Goal: Task Accomplishment & Management: Manage account settings

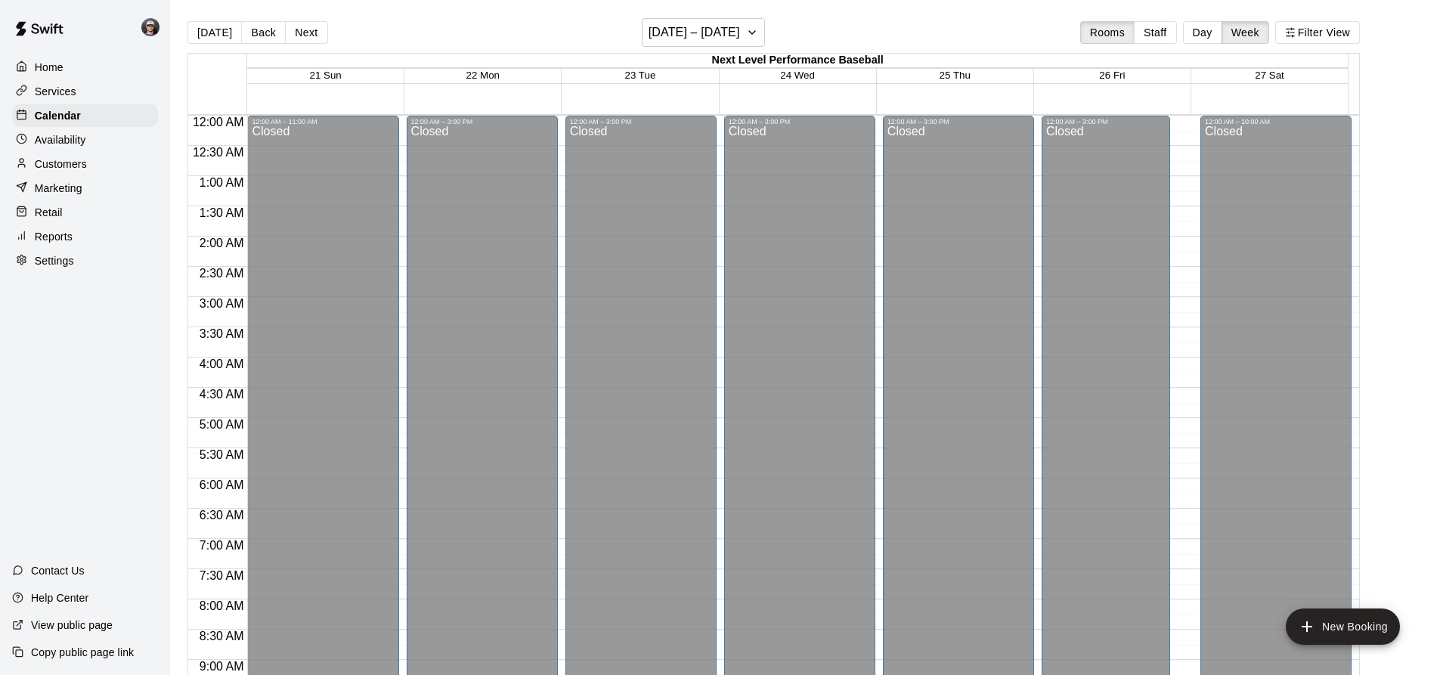
scroll to position [877, 0]
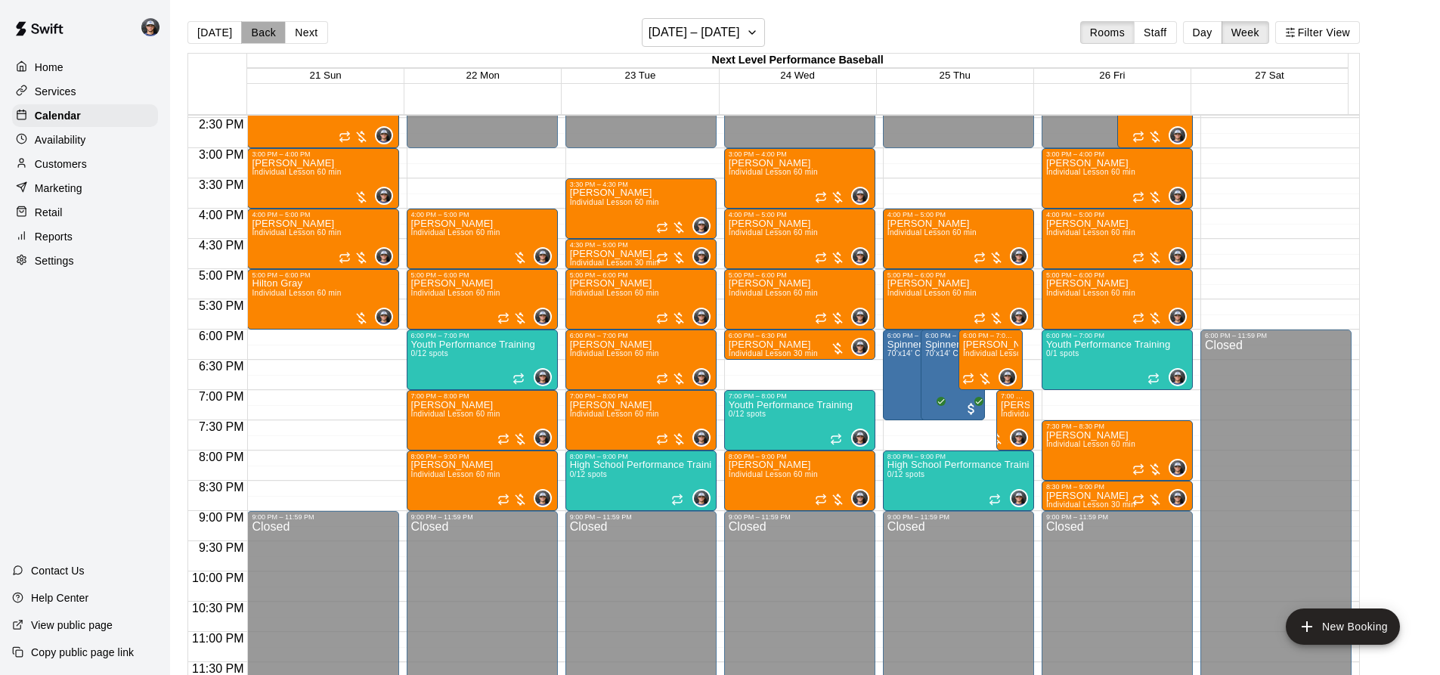
click at [263, 33] on button "Back" at bounding box center [263, 32] width 45 height 23
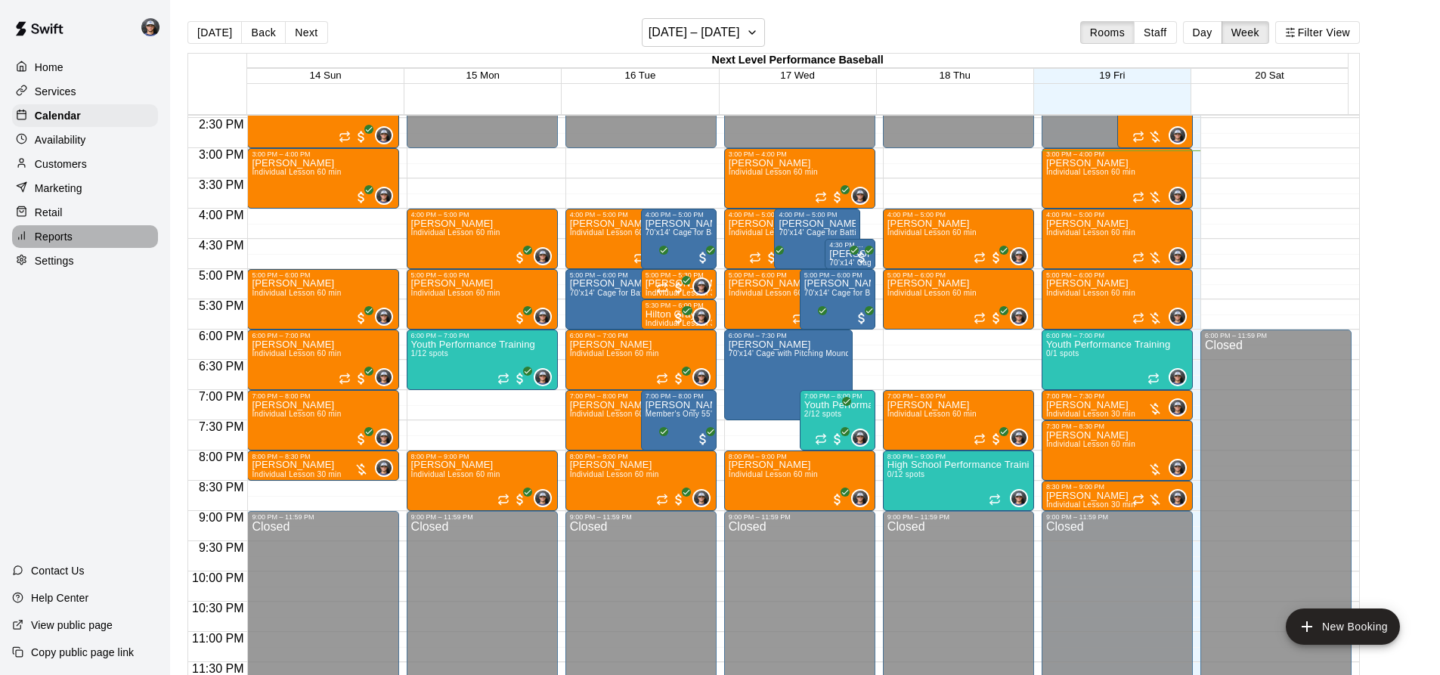
click at [70, 244] on p "Reports" at bounding box center [54, 236] width 38 height 15
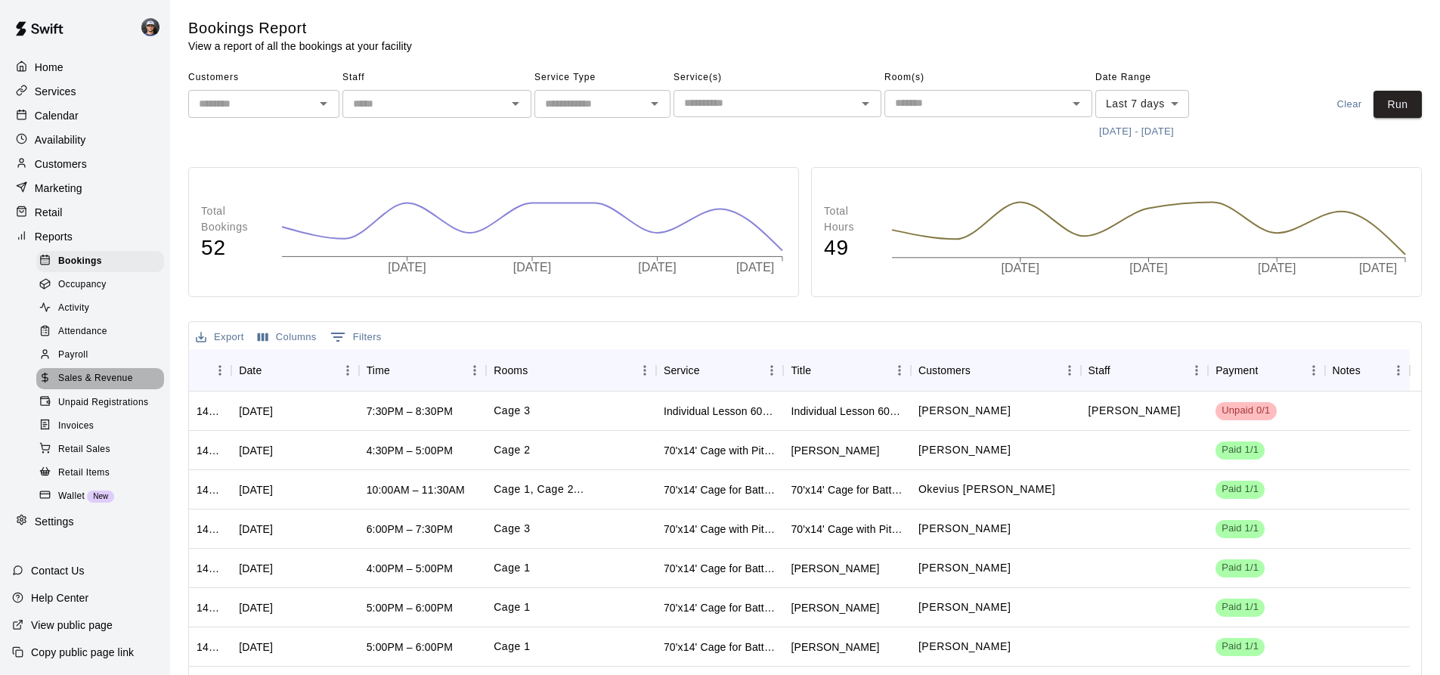
click at [120, 384] on span "Sales & Revenue" at bounding box center [95, 378] width 75 height 15
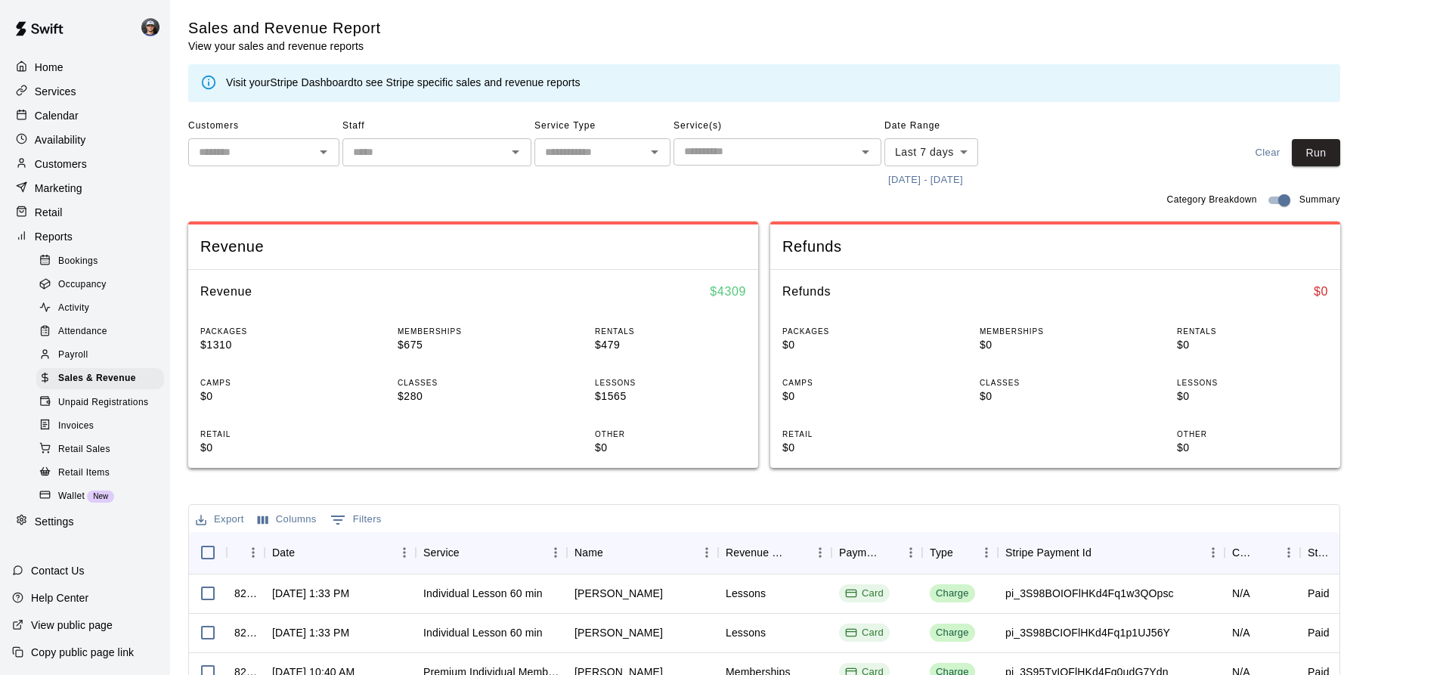
click at [907, 175] on button "[DATE] - [DATE]" at bounding box center [926, 180] width 82 height 23
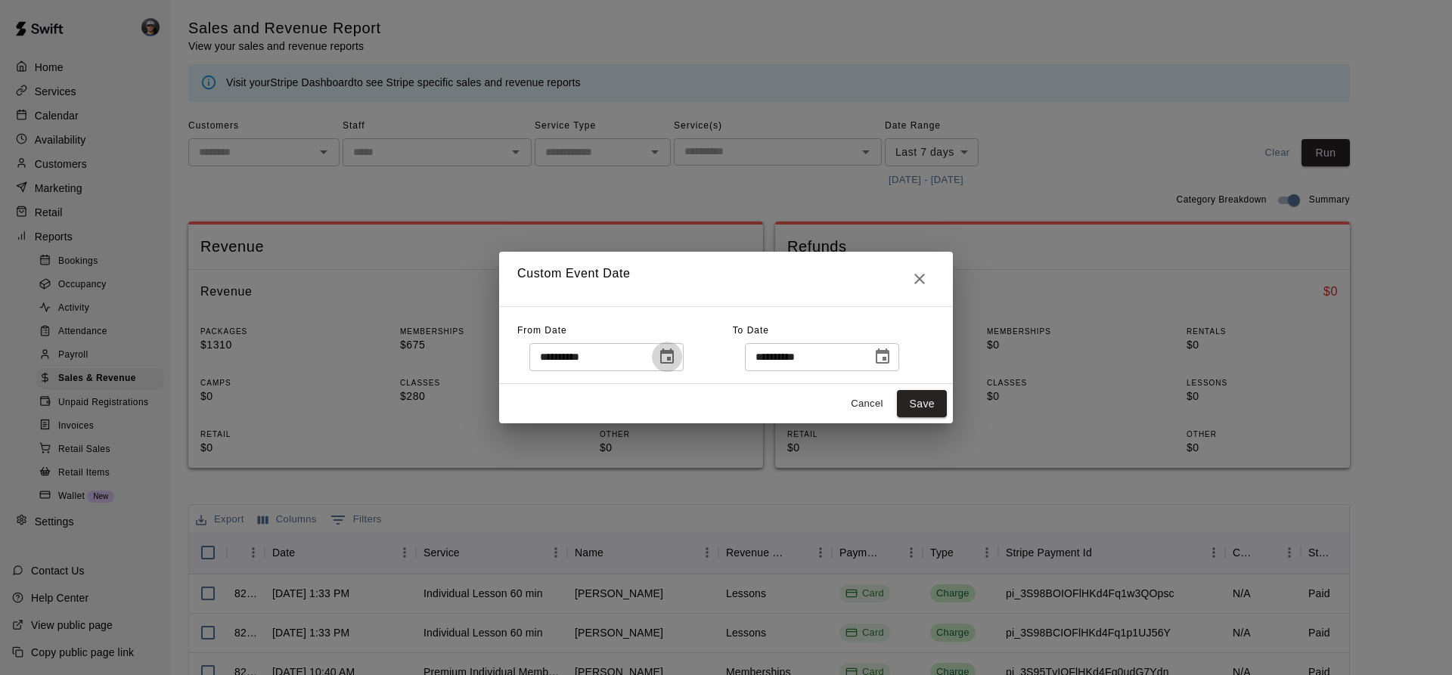
click at [674, 351] on icon "Choose date, selected date is Sep 12, 2025" at bounding box center [667, 356] width 14 height 15
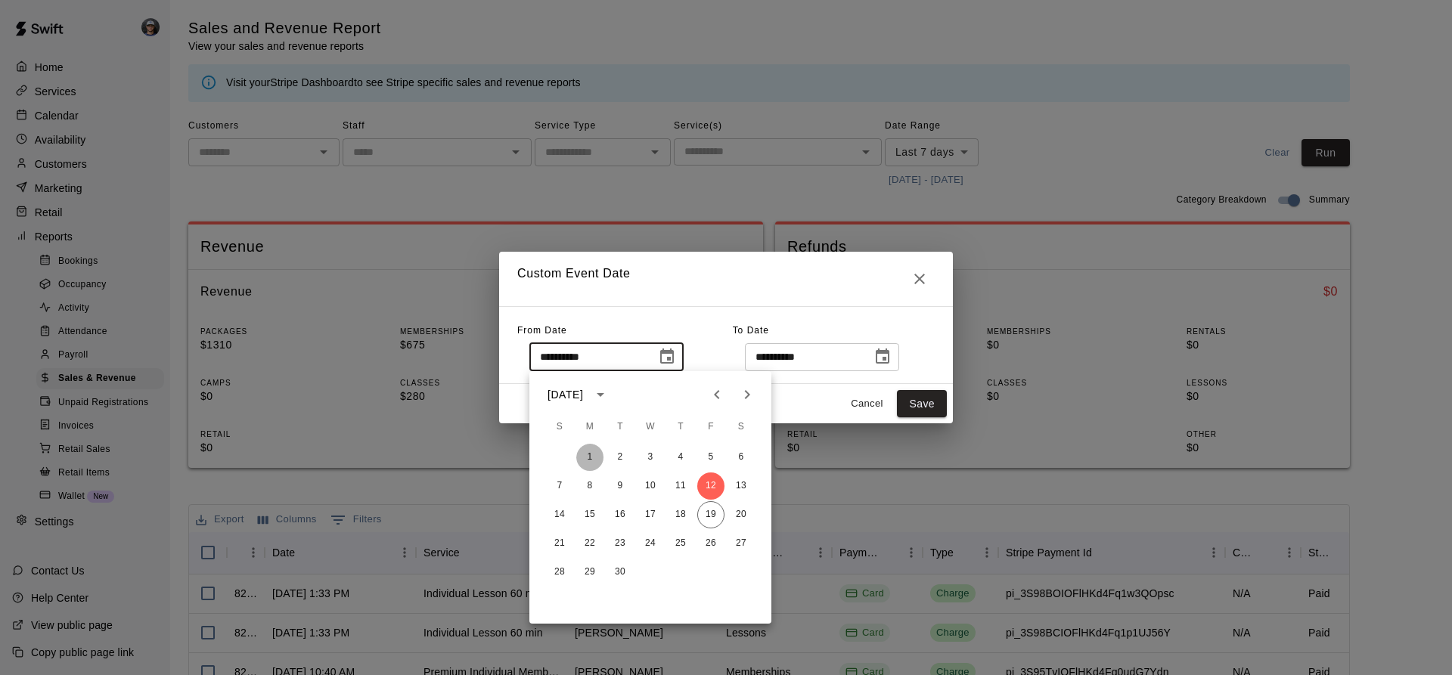
click at [594, 451] on button "1" at bounding box center [589, 457] width 27 height 27
type input "**********"
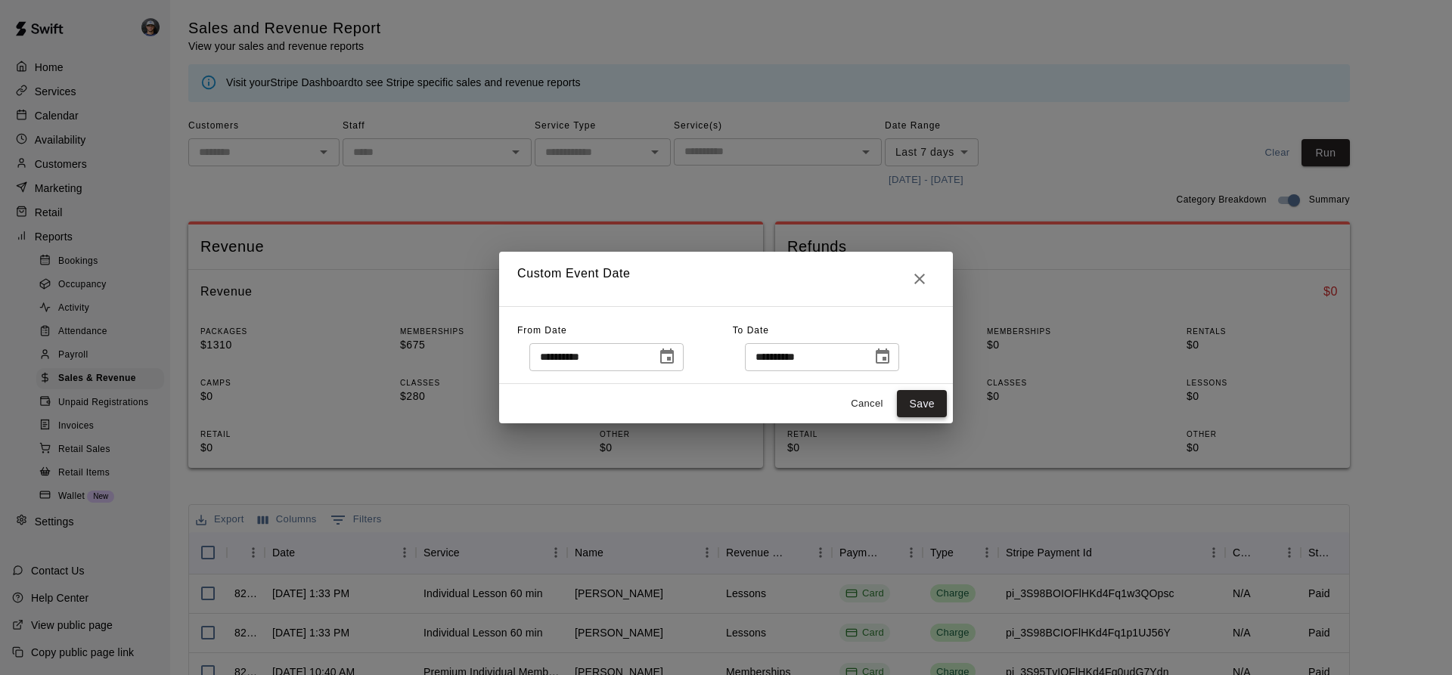
click at [934, 404] on button "Save" at bounding box center [922, 404] width 50 height 28
type input "******"
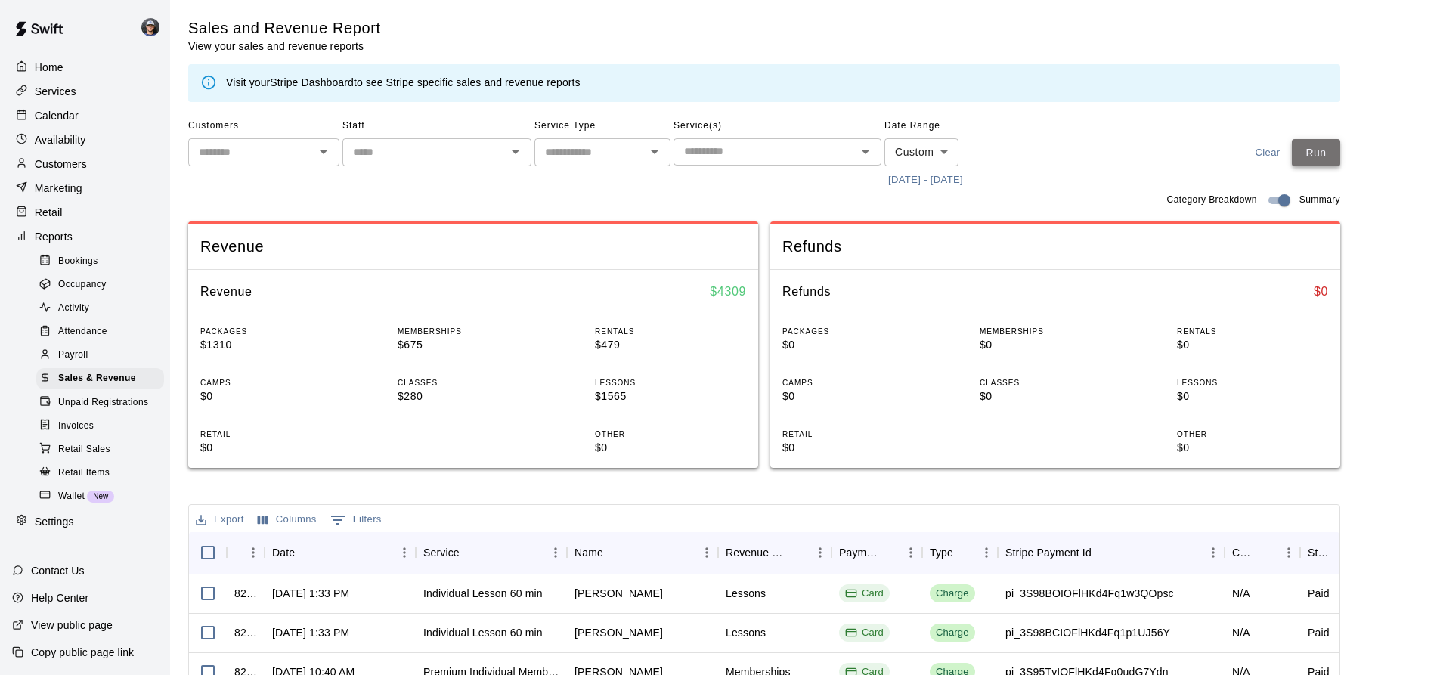
click at [1318, 157] on button "Run" at bounding box center [1316, 153] width 48 height 28
click at [88, 119] on div "Calendar" at bounding box center [85, 115] width 146 height 23
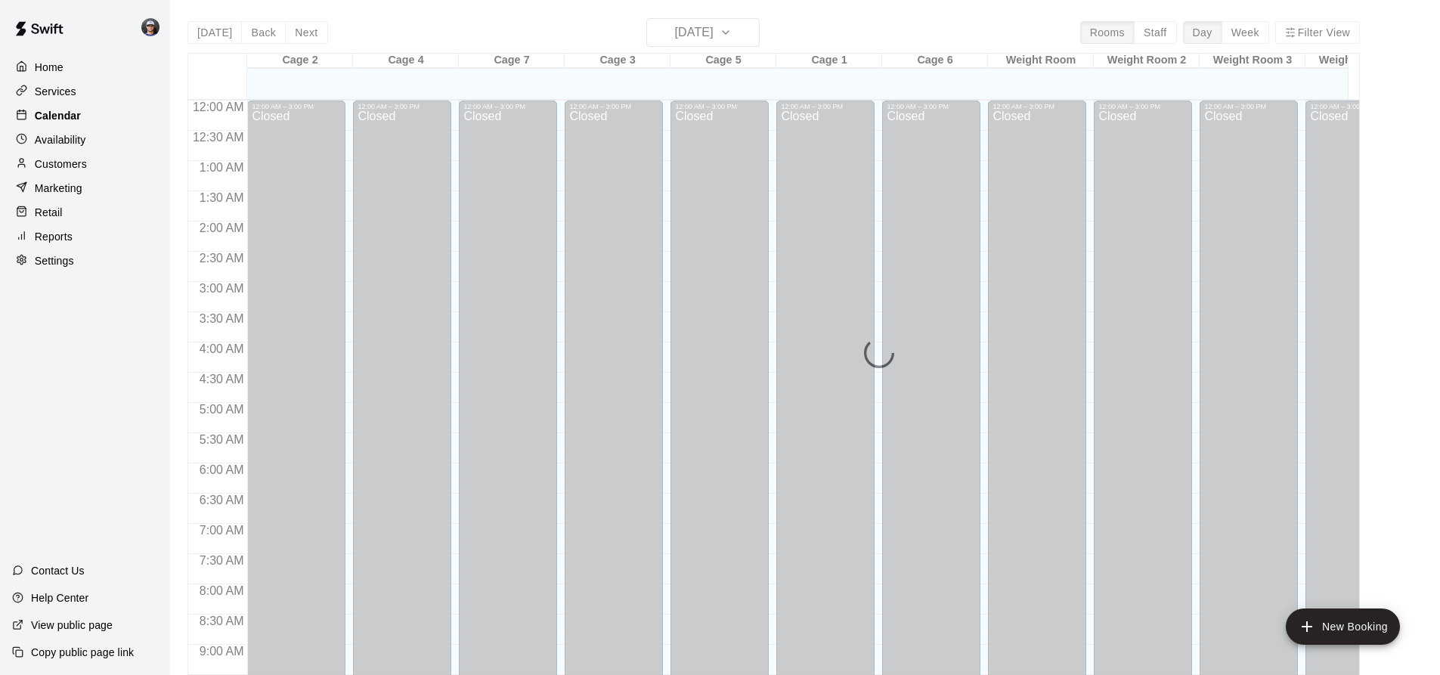
scroll to position [814, 0]
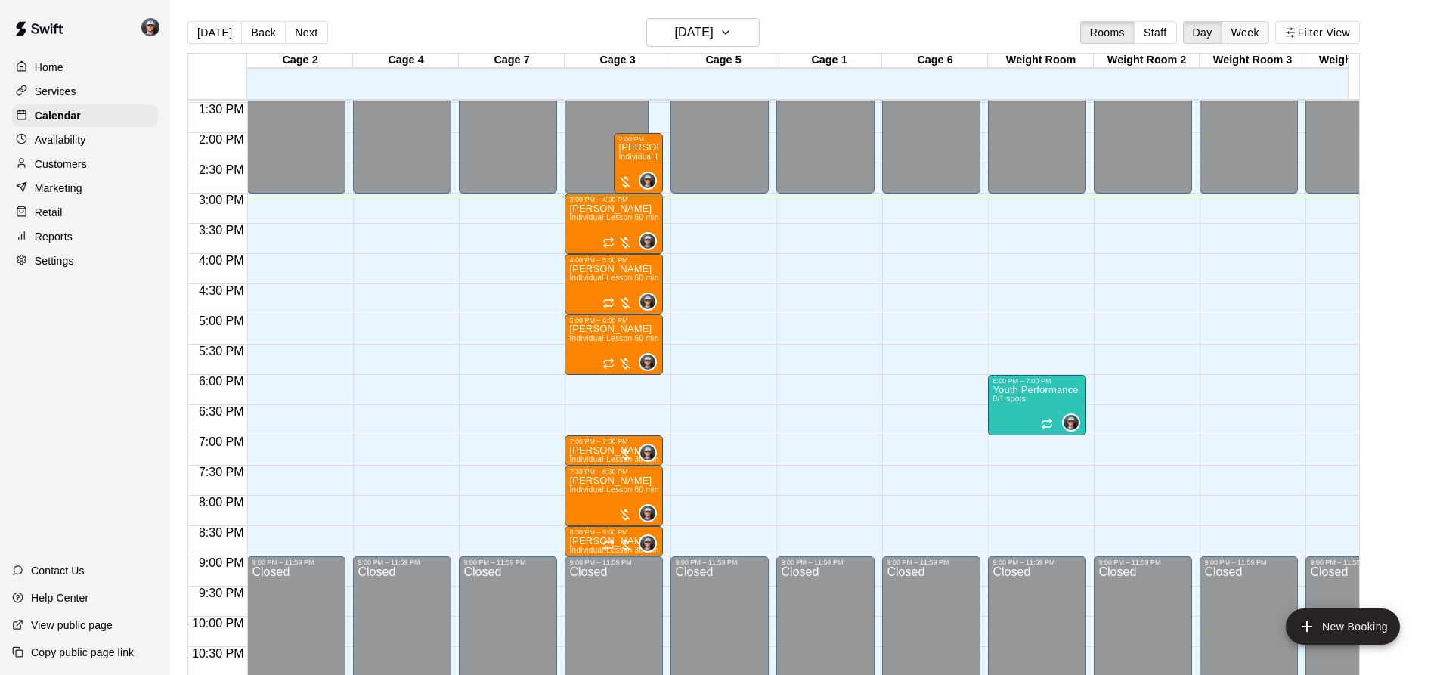
click at [1258, 27] on button "Week" at bounding box center [1246, 32] width 48 height 23
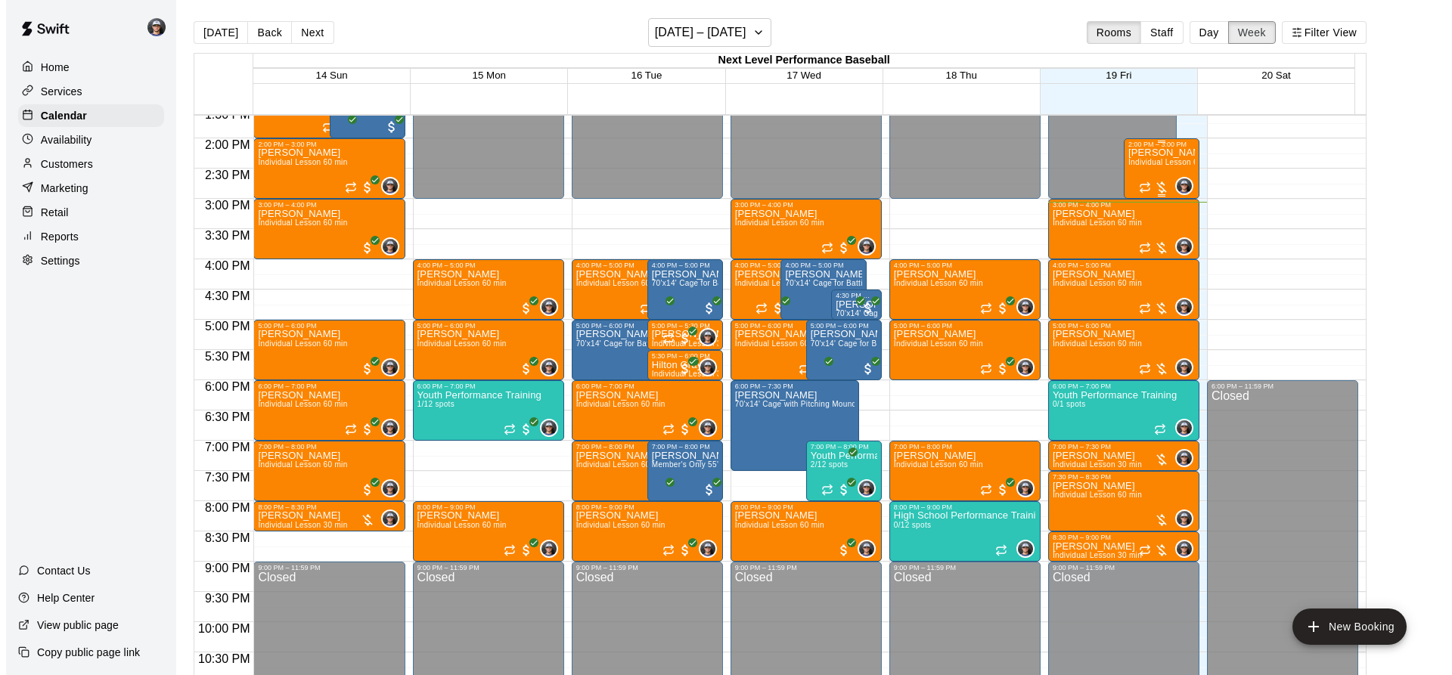
scroll to position [801, 0]
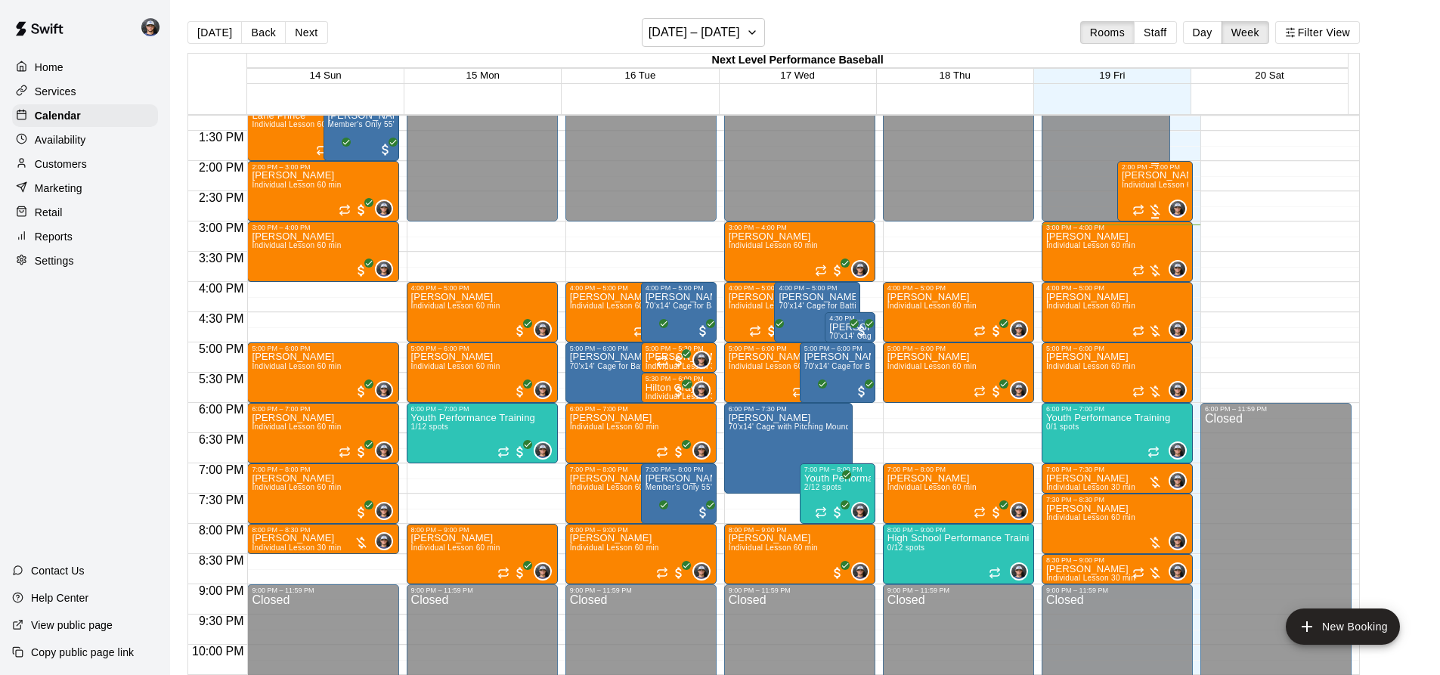
click at [1160, 189] on span "Individual Lesson 60 min" at bounding box center [1166, 185] width 89 height 8
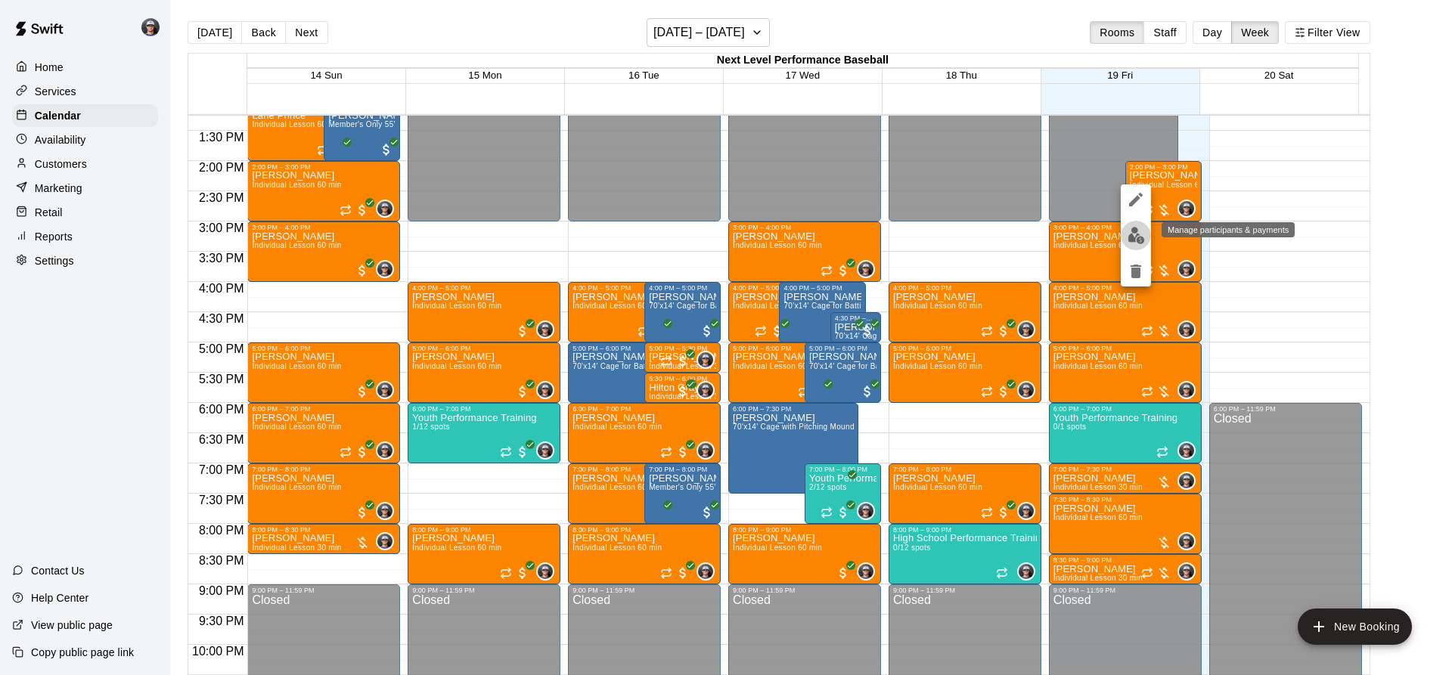
click at [1136, 238] on img "edit" at bounding box center [1135, 235] width 17 height 17
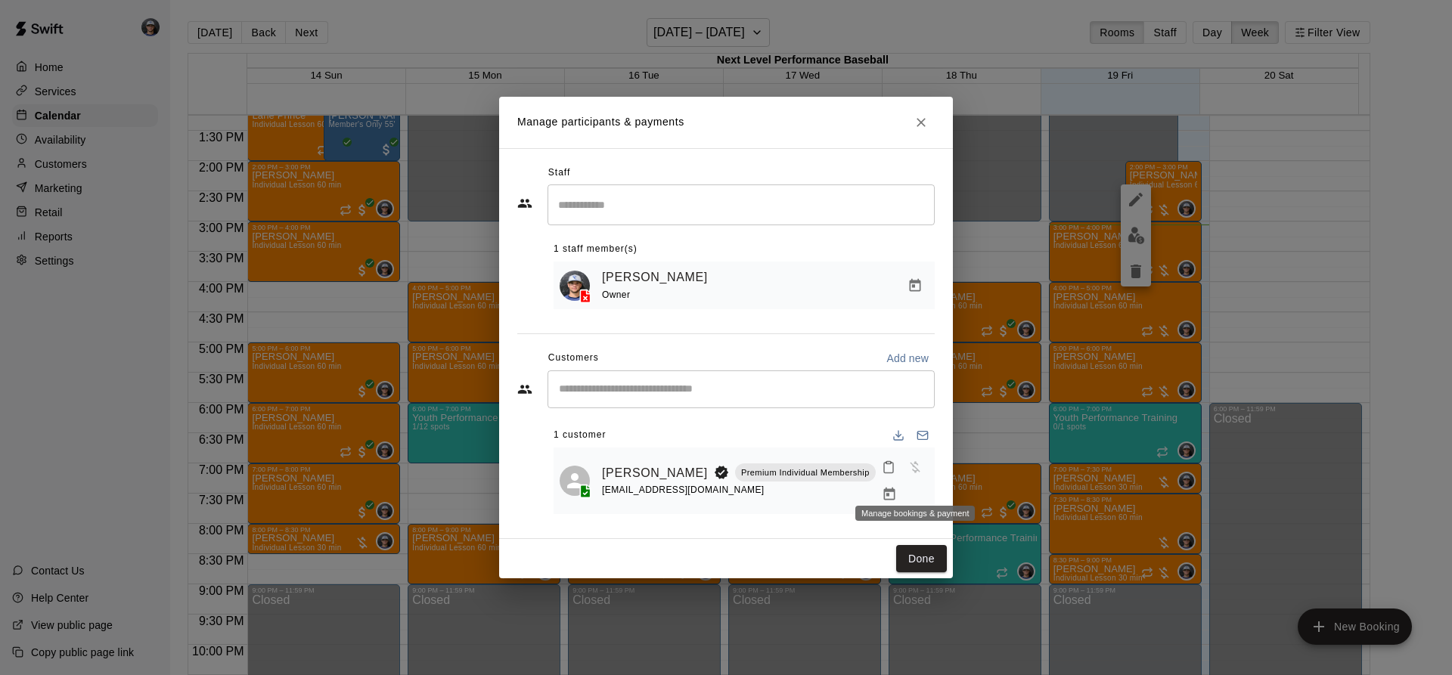
click at [897, 487] on icon "Manage bookings & payment" at bounding box center [889, 494] width 15 height 15
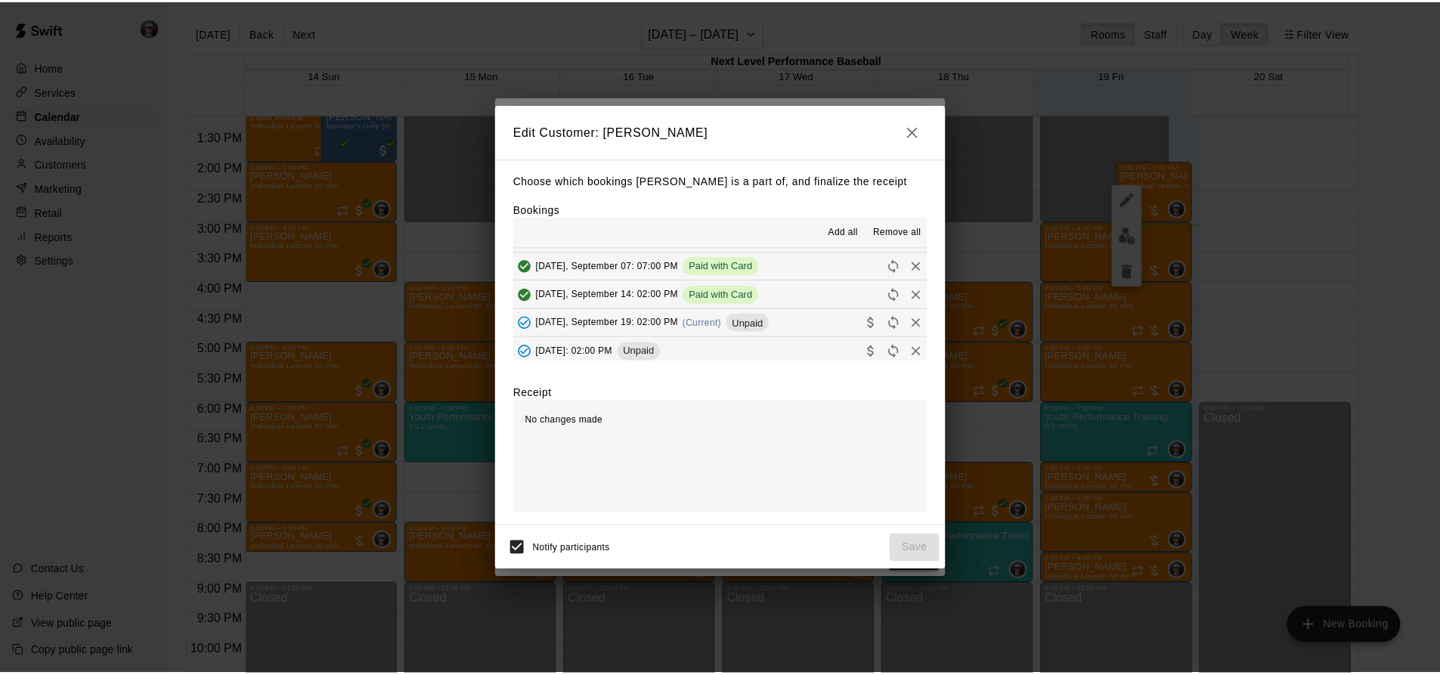
scroll to position [76, 0]
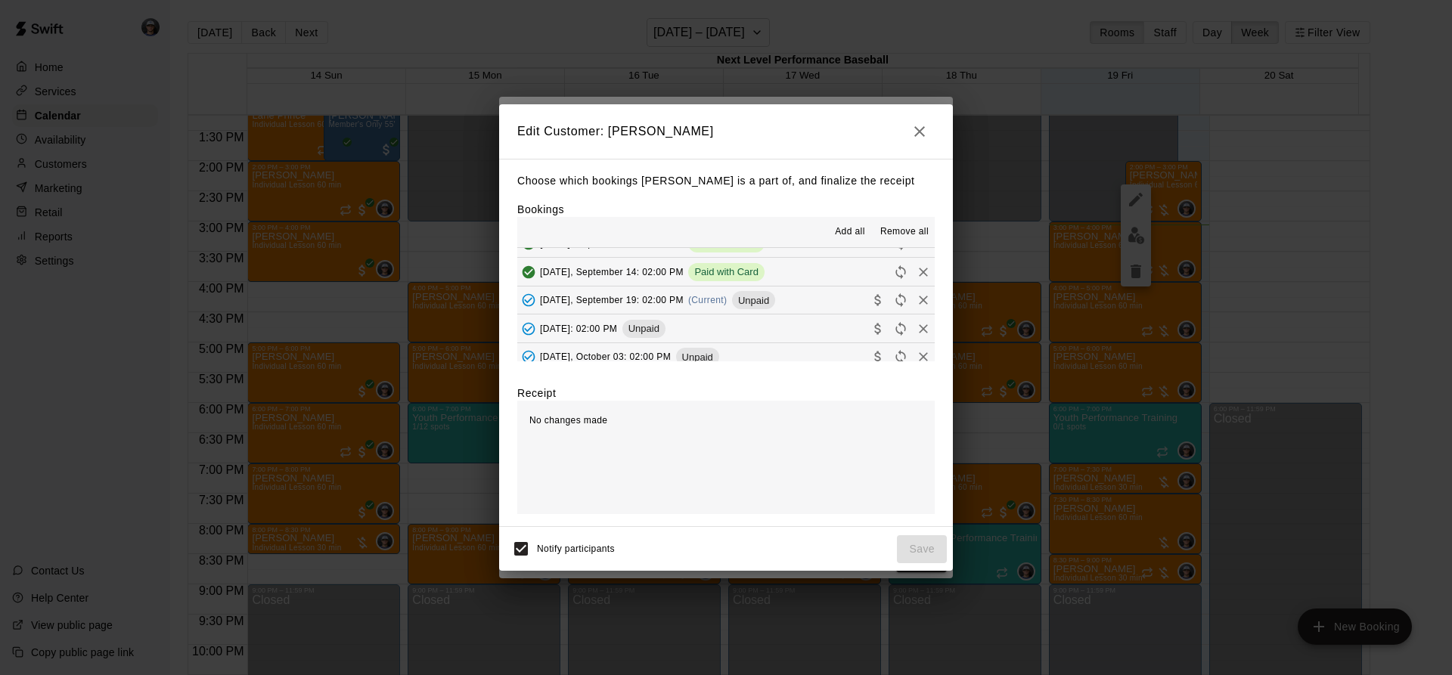
click at [720, 306] on div "[DATE], September 19: 02:00 PM (Current) Unpaid" at bounding box center [646, 300] width 258 height 23
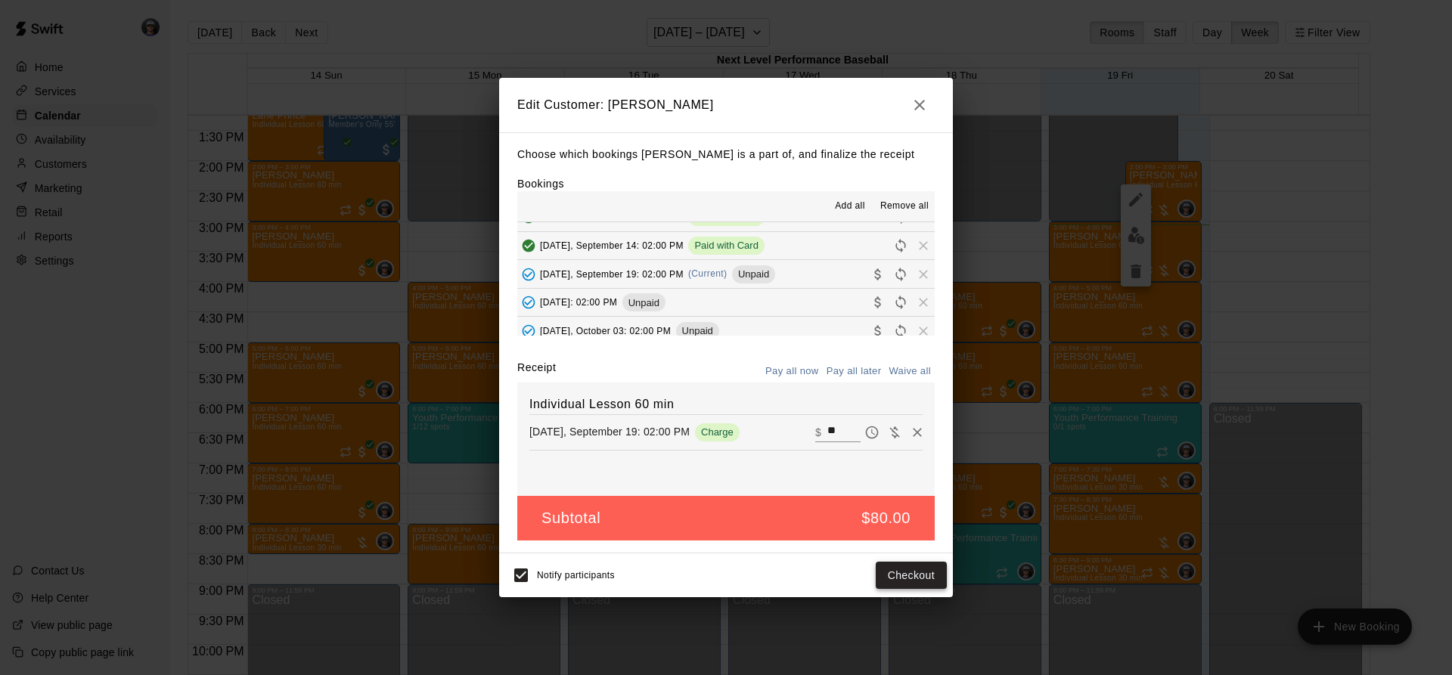
click at [919, 570] on button "Checkout" at bounding box center [911, 576] width 71 height 28
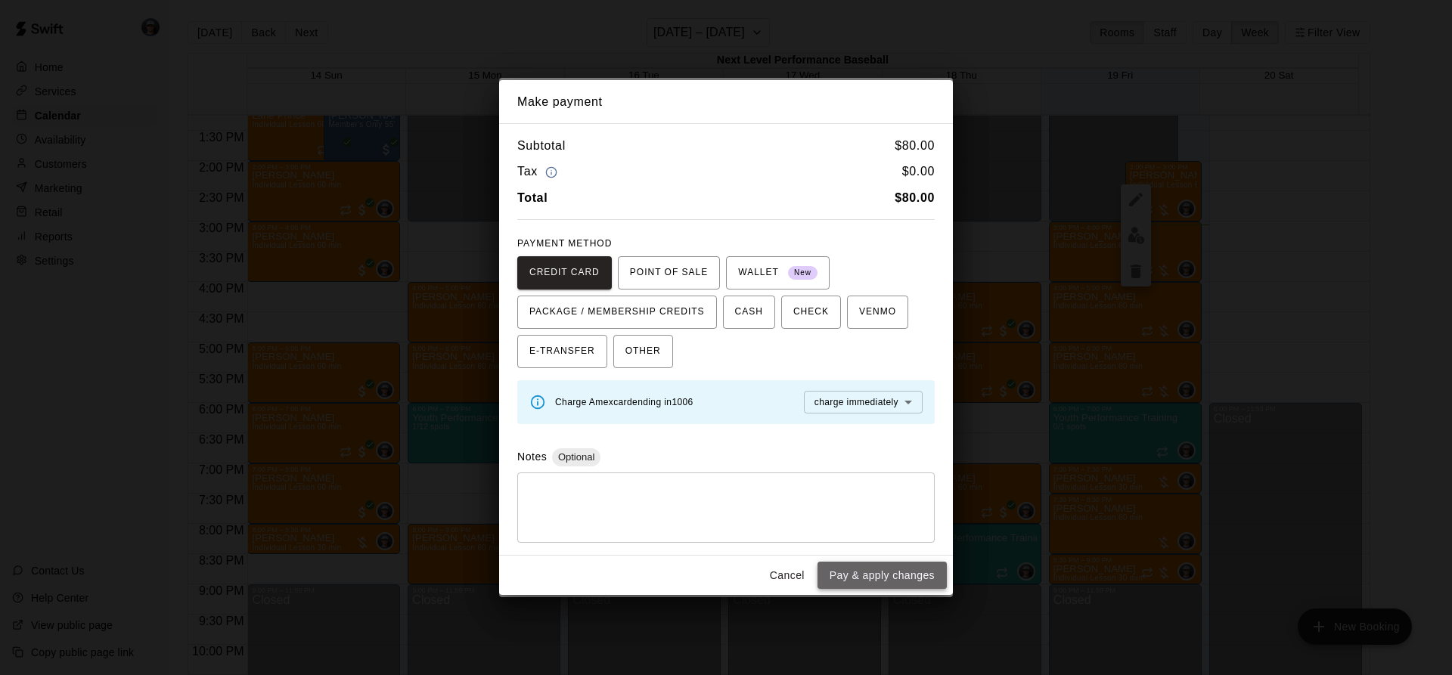
click at [905, 575] on button "Pay & apply changes" at bounding box center [881, 576] width 129 height 28
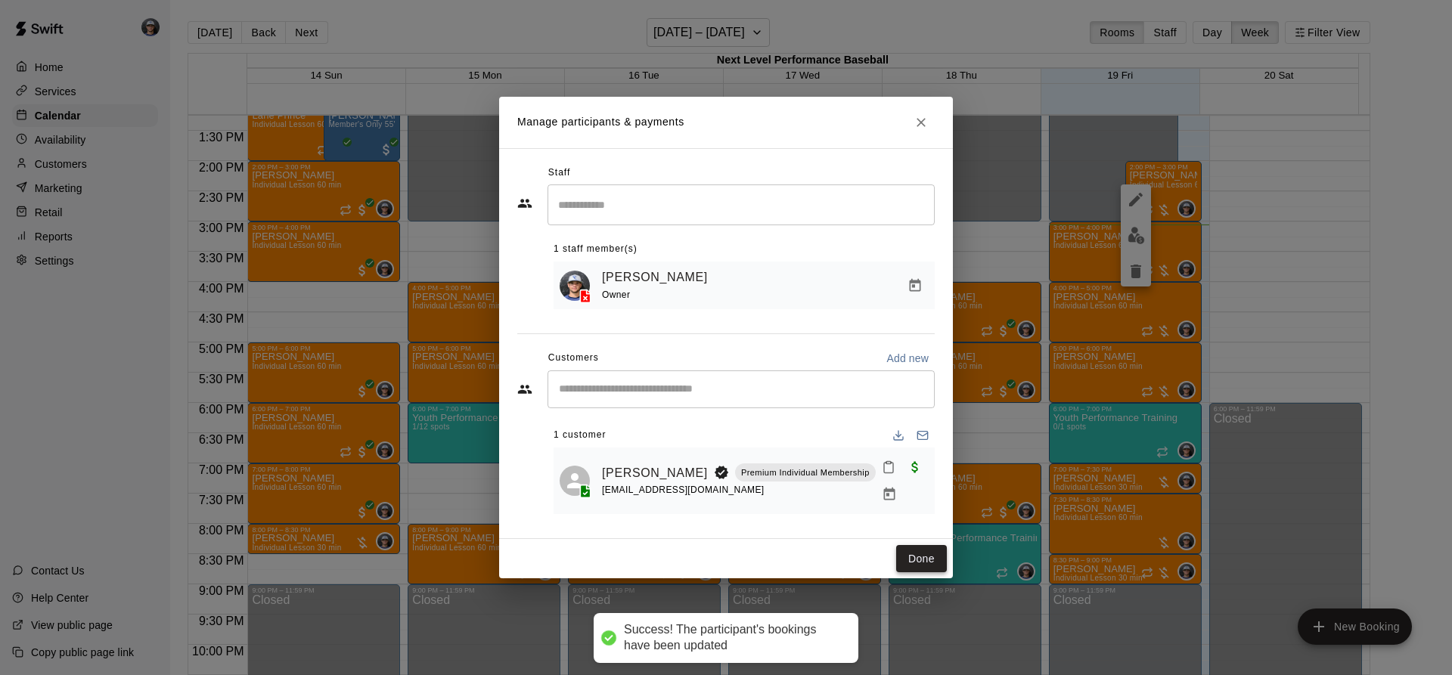
click at [935, 549] on button "Done" at bounding box center [921, 559] width 51 height 28
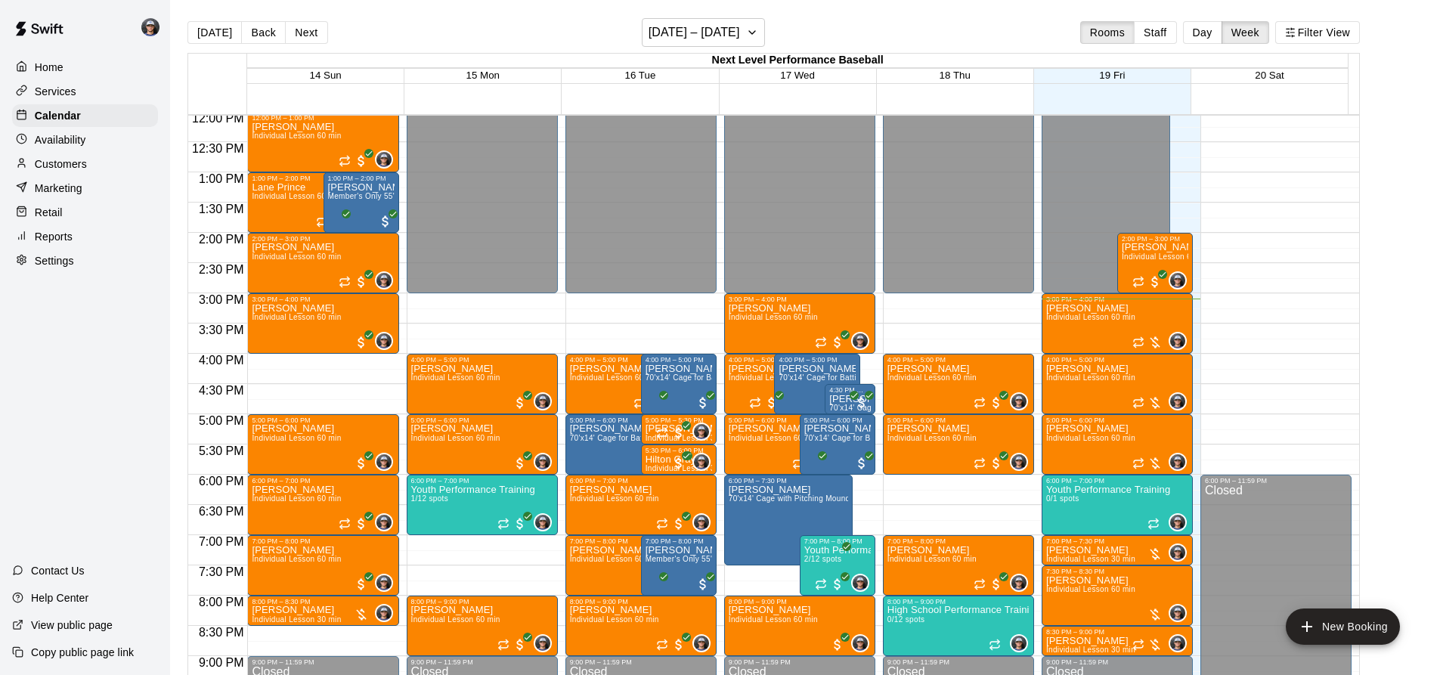
scroll to position [726, 0]
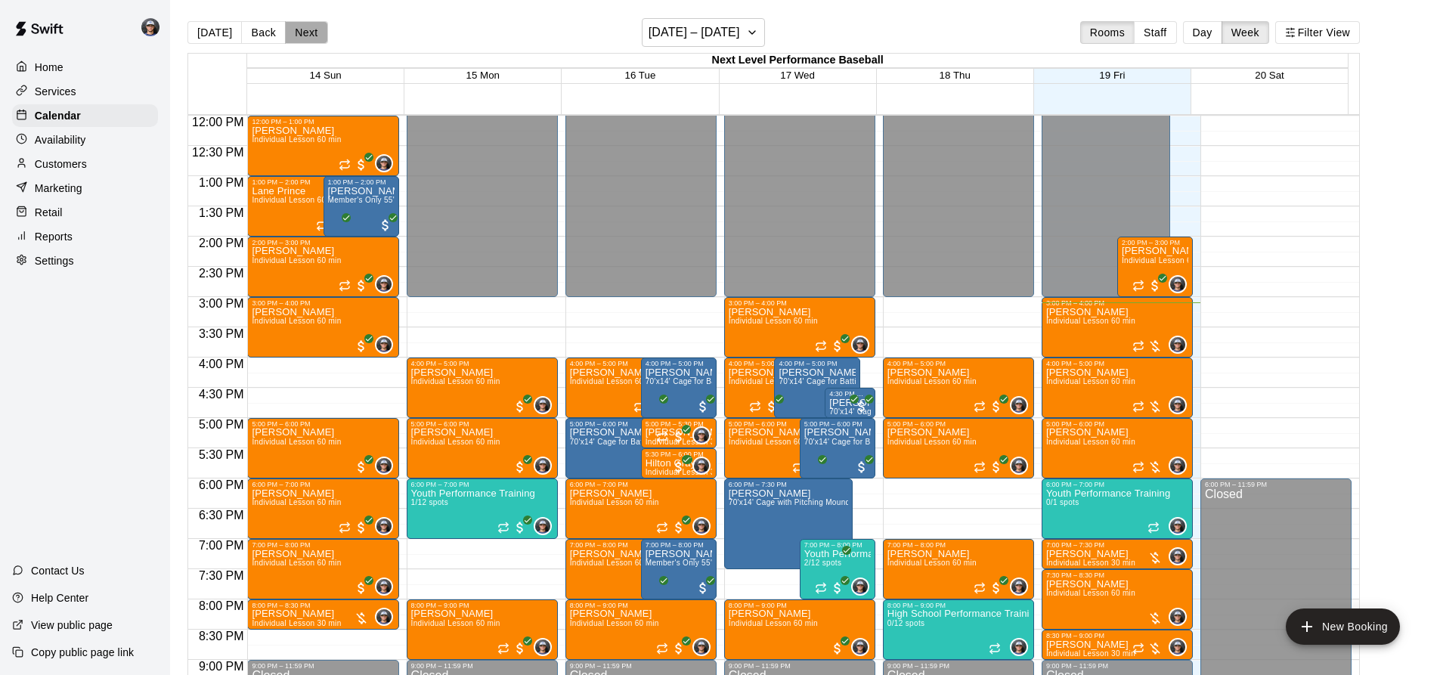
click at [316, 36] on button "Next" at bounding box center [306, 32] width 42 height 23
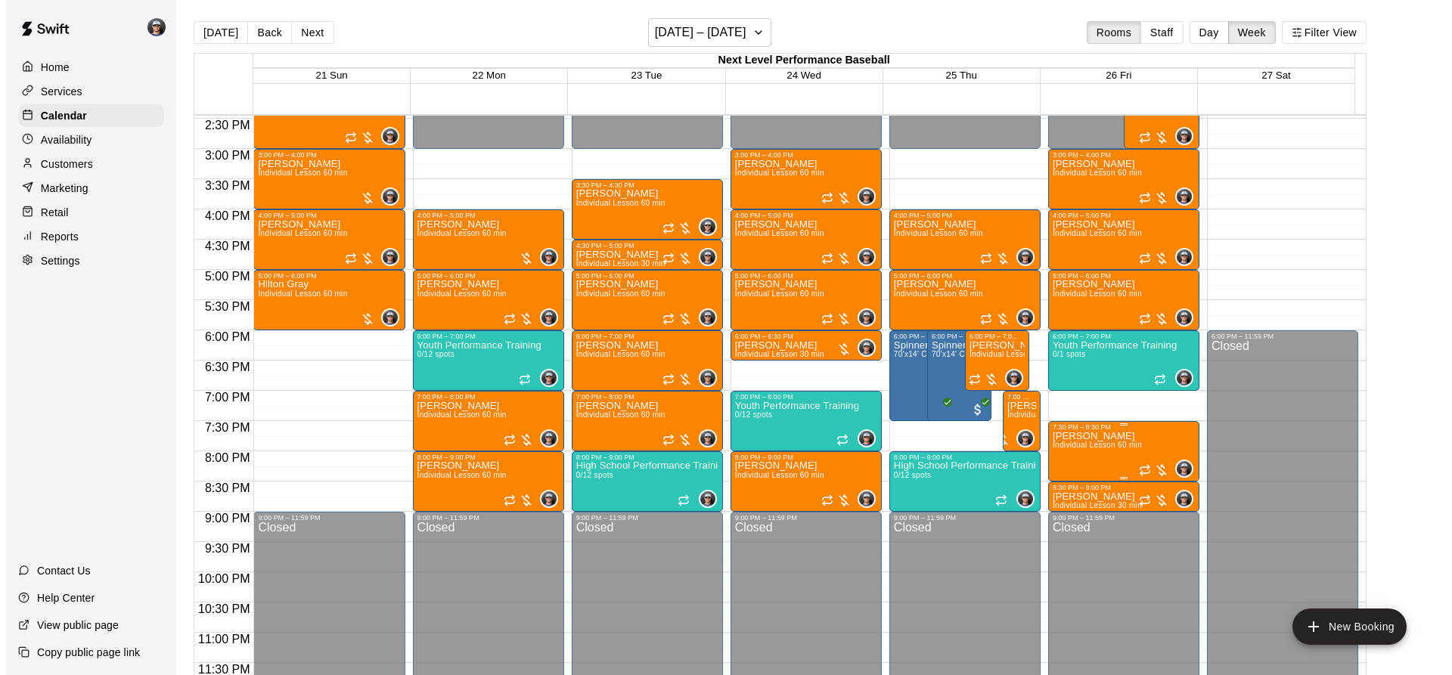
scroll to position [877, 0]
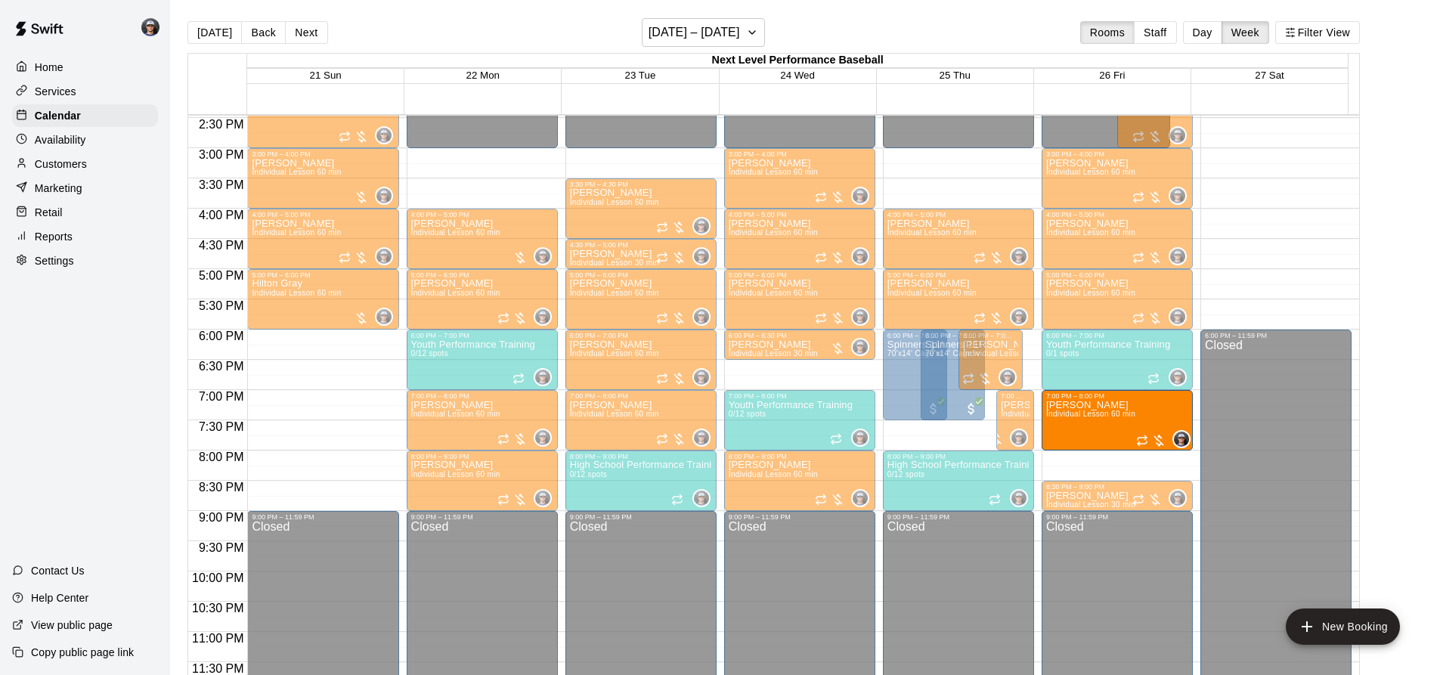
drag, startPoint x: 1091, startPoint y: 456, endPoint x: 1097, endPoint y: 427, distance: 29.4
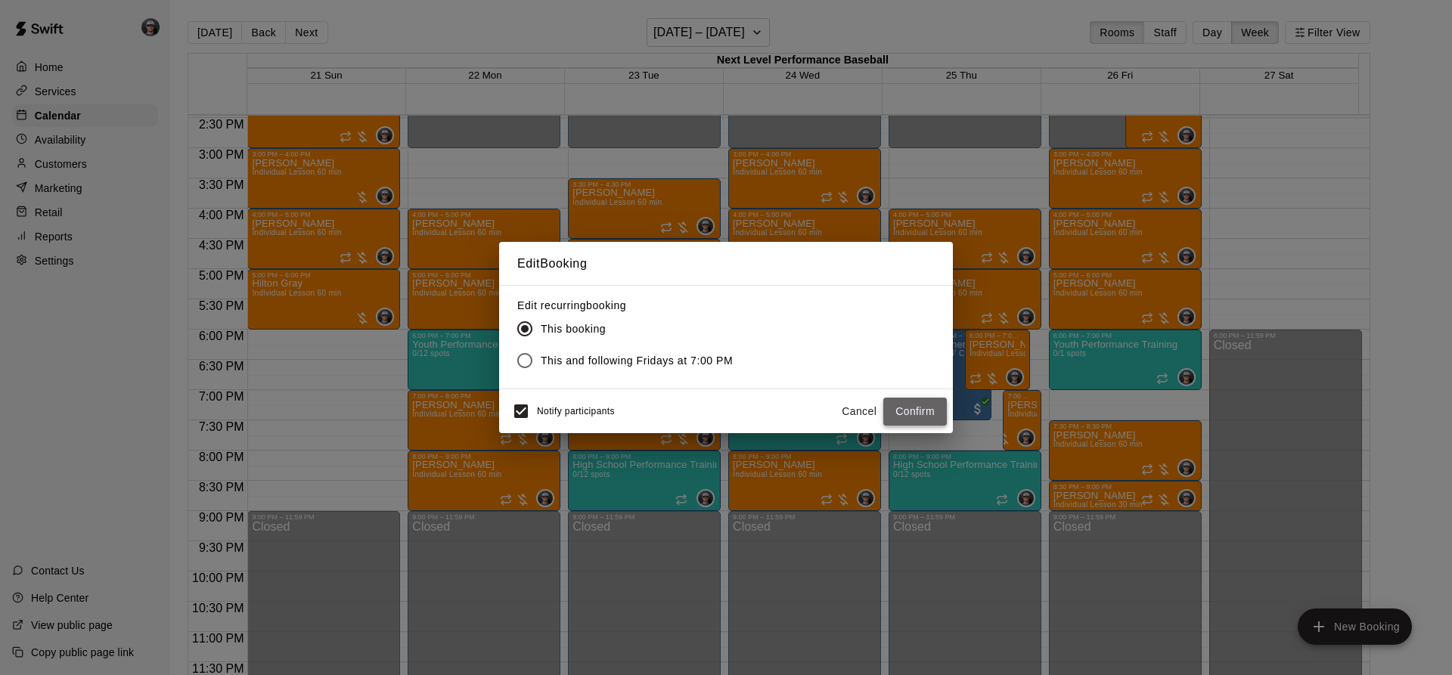
click at [917, 408] on button "Confirm" at bounding box center [915, 412] width 64 height 28
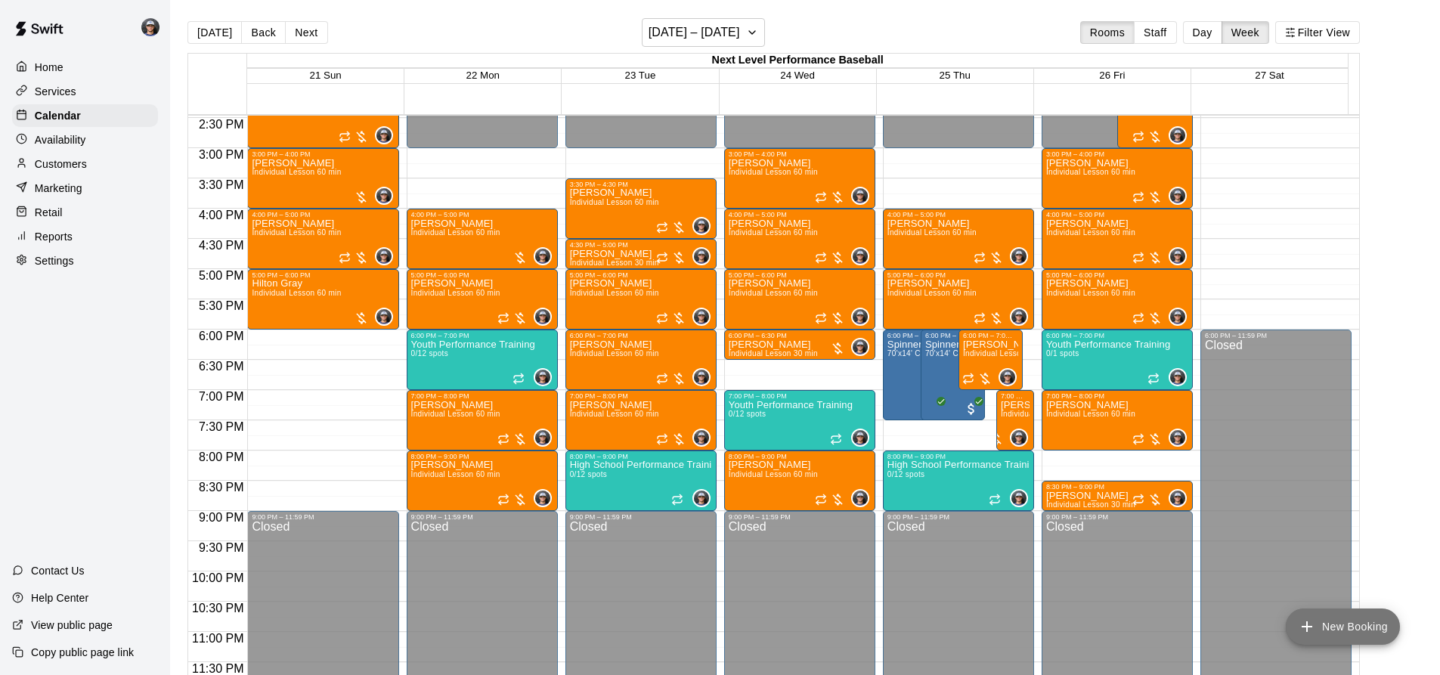
click at [1314, 619] on icon "add" at bounding box center [1307, 627] width 18 height 18
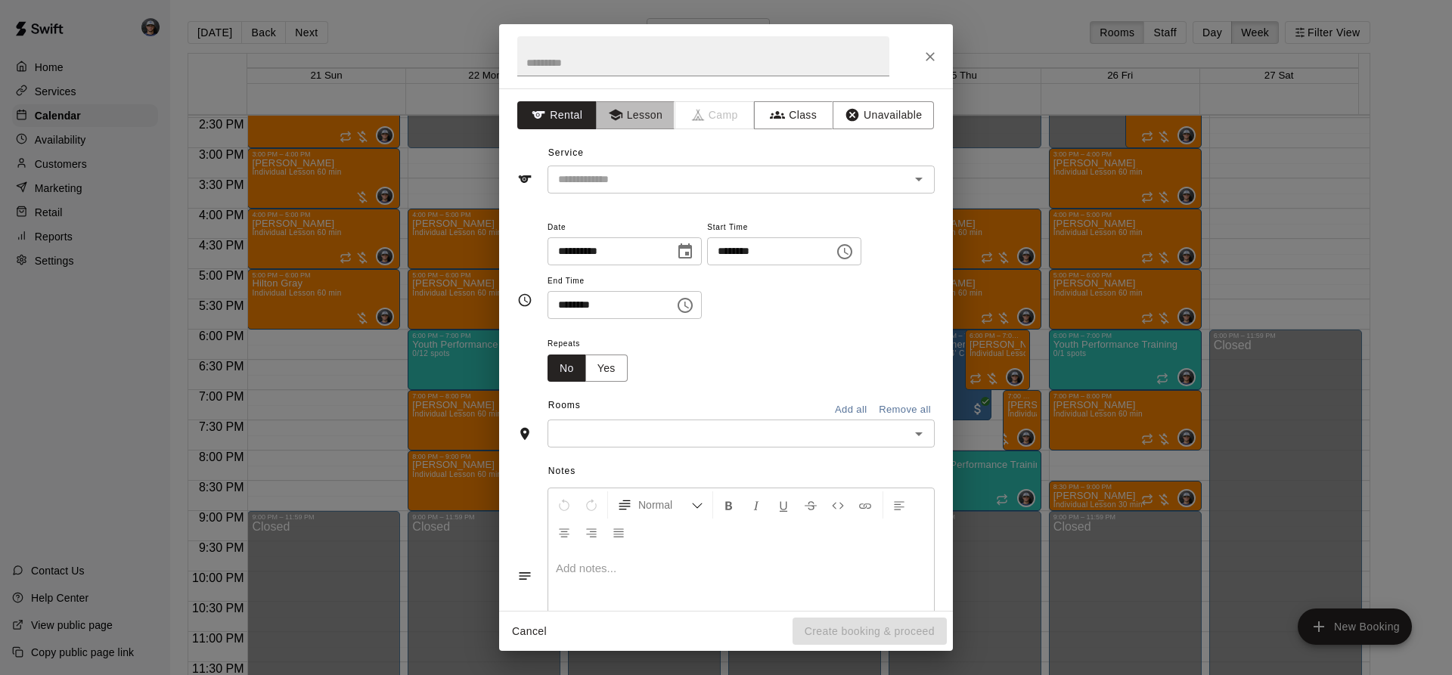
drag, startPoint x: 647, startPoint y: 110, endPoint x: 605, endPoint y: 164, distance: 68.4
click at [638, 122] on button "Lesson" at bounding box center [635, 115] width 79 height 28
click at [604, 168] on div "​" at bounding box center [740, 180] width 387 height 28
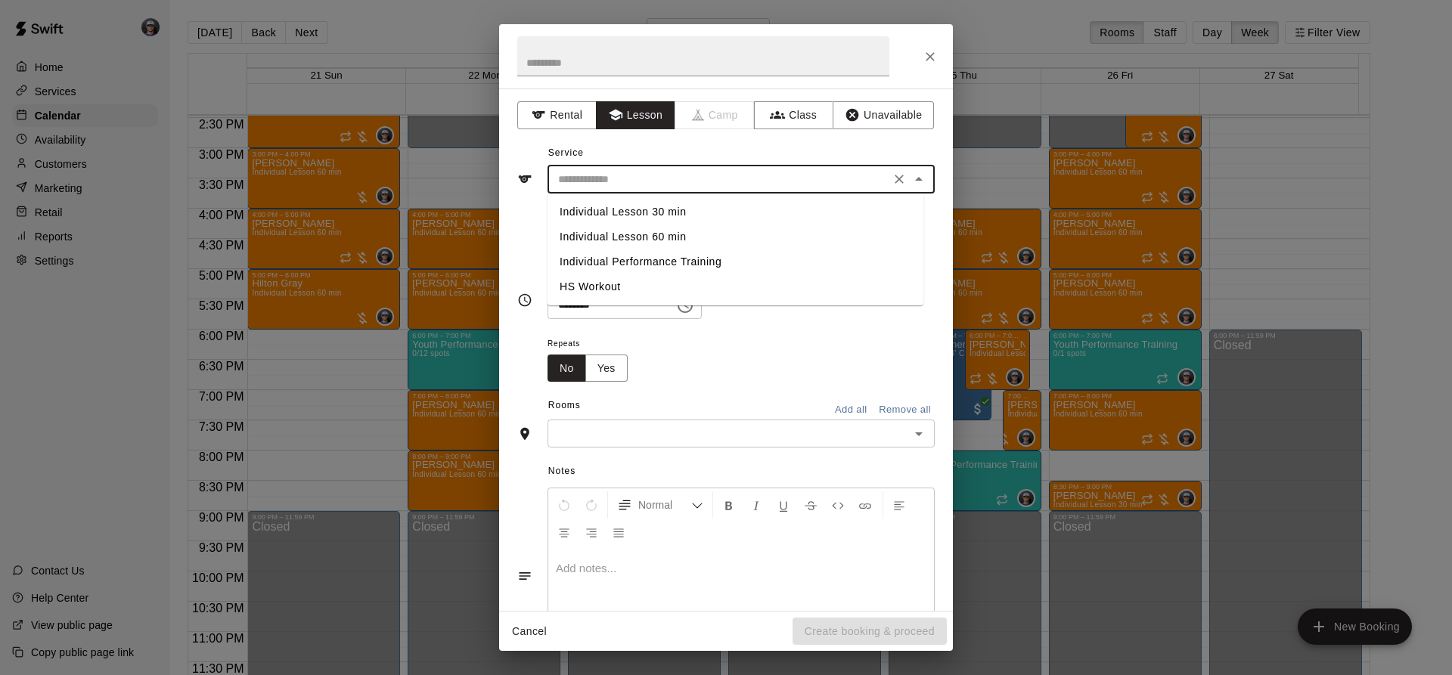
click at [642, 230] on li "Individual Lesson 60 min" at bounding box center [735, 237] width 376 height 25
type input "**********"
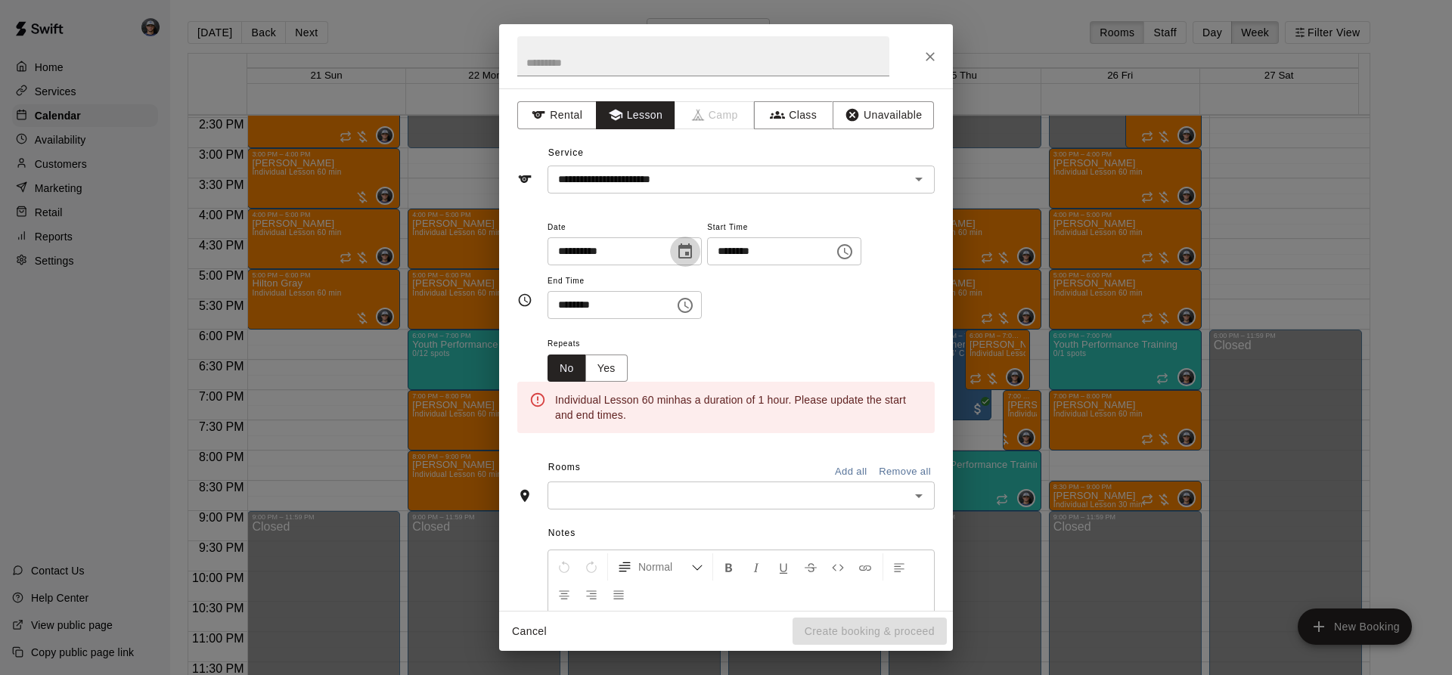
click at [700, 255] on button "Choose date, selected date is Sep 26, 2025" at bounding box center [685, 252] width 30 height 30
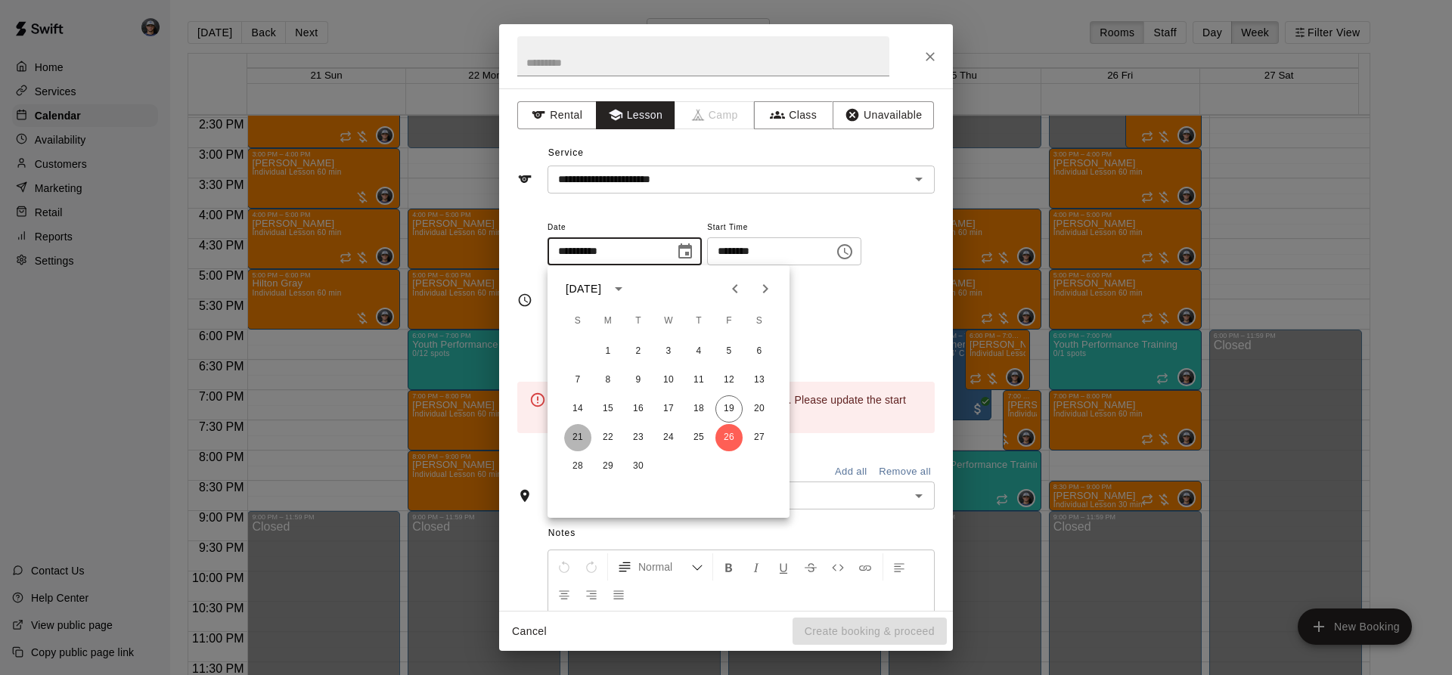
click at [575, 439] on button "21" at bounding box center [577, 437] width 27 height 27
type input "**********"
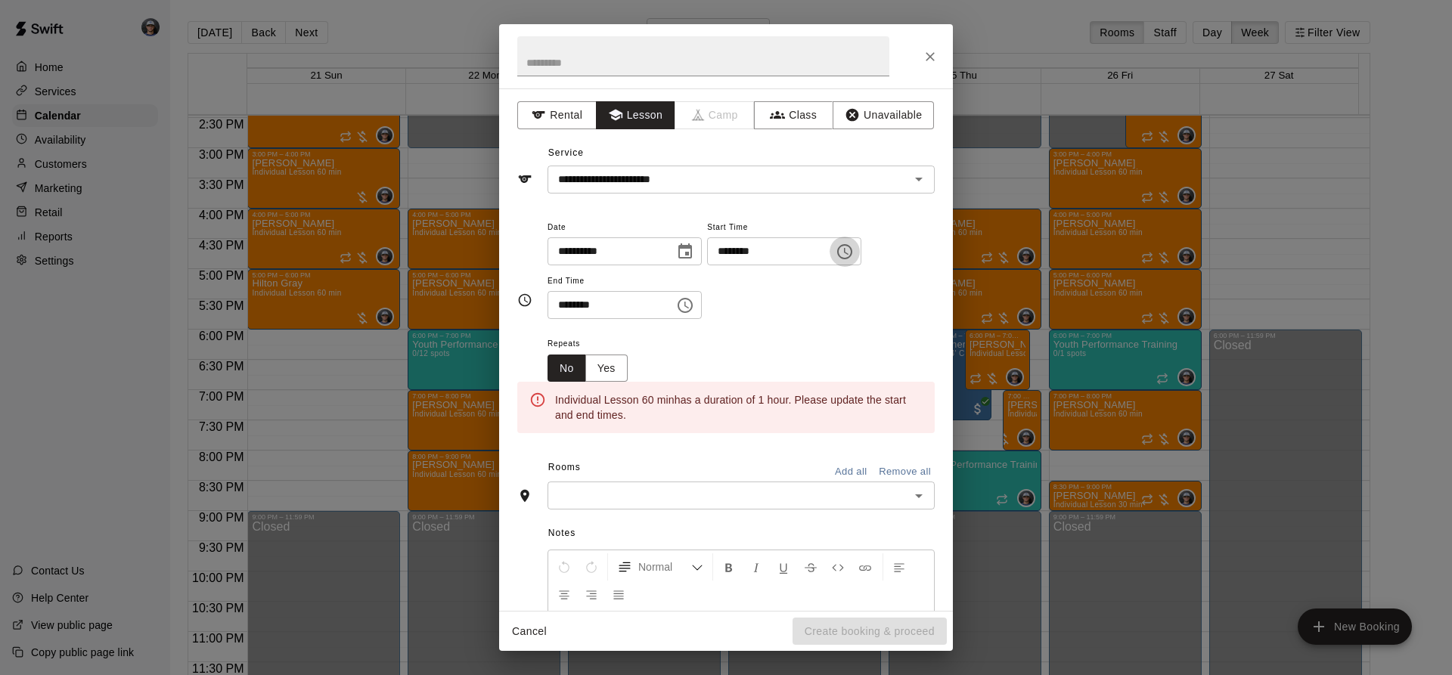
click at [860, 243] on button "Choose time, selected time is 3:00 PM" at bounding box center [844, 252] width 30 height 30
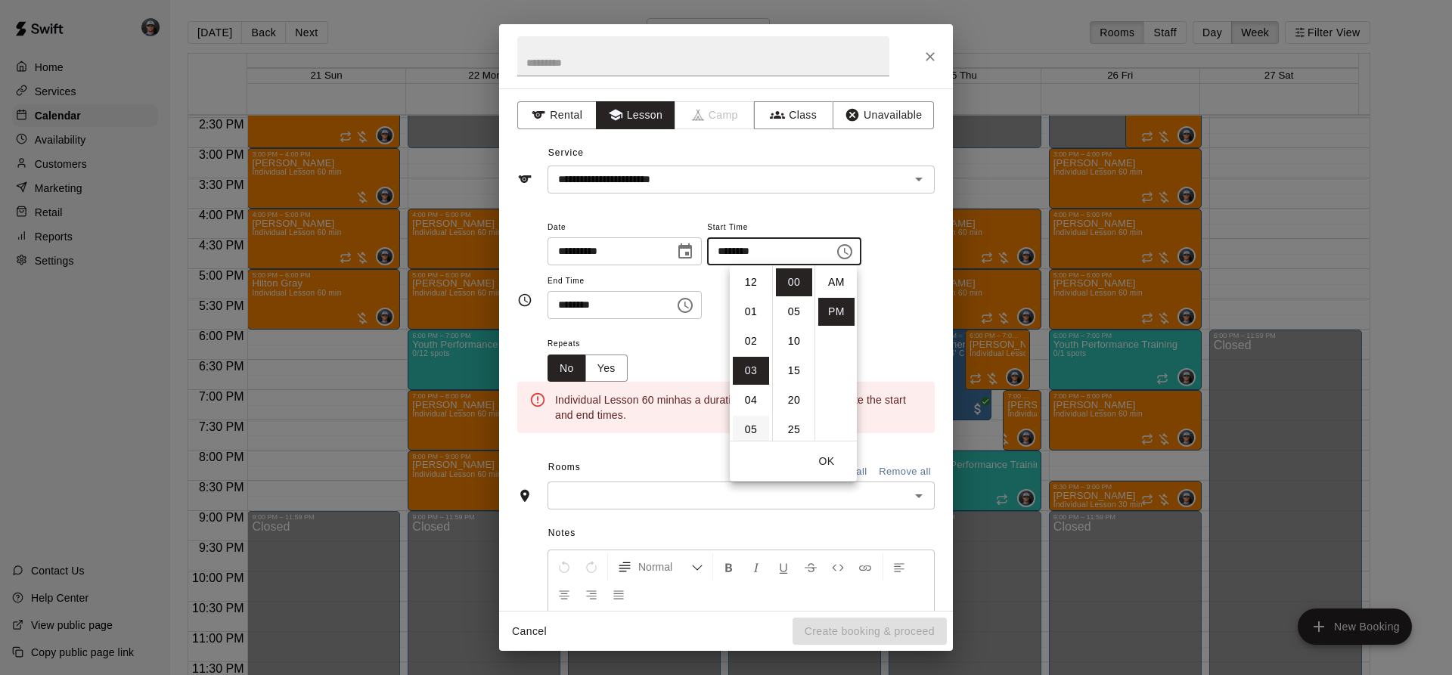
scroll to position [27, 0]
drag, startPoint x: 745, startPoint y: 366, endPoint x: 739, endPoint y: 349, distance: 17.5
click at [745, 366] on li "06" at bounding box center [751, 371] width 36 height 28
type input "********"
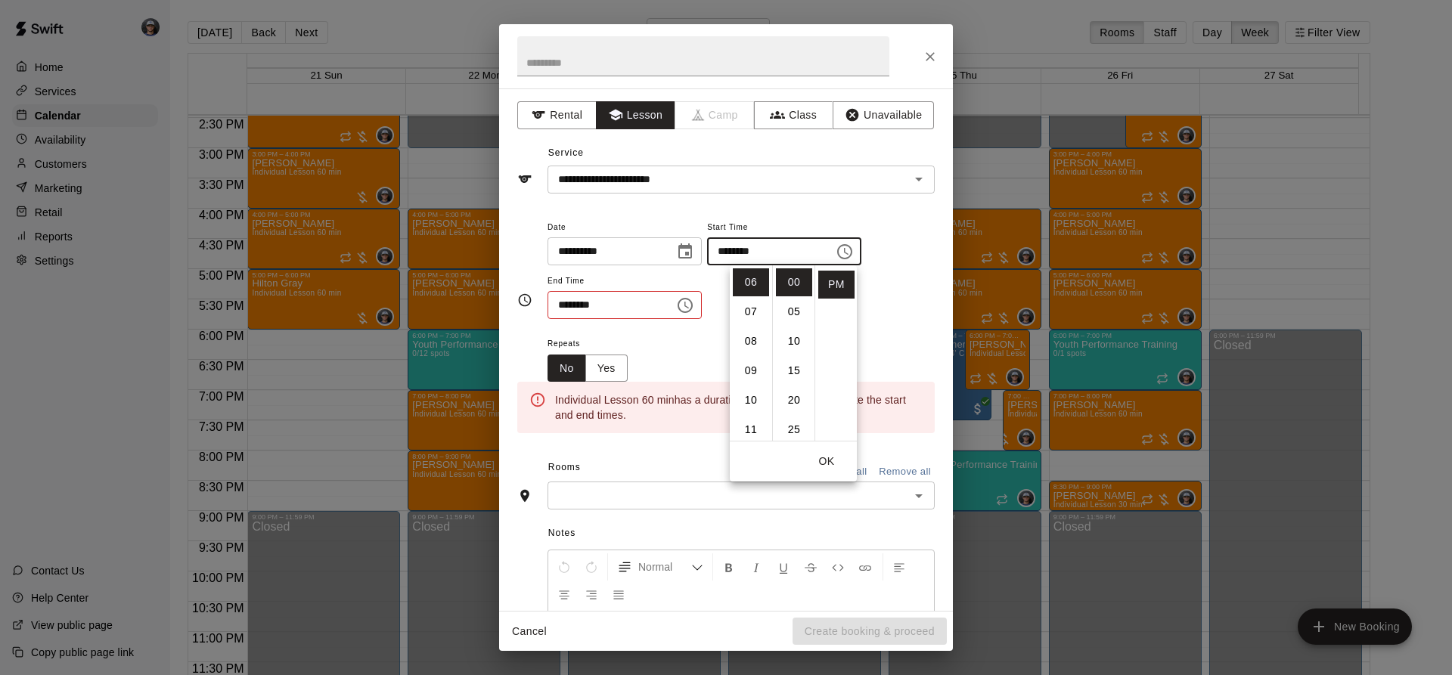
click at [700, 315] on button "Choose time, selected time is 3:30 PM" at bounding box center [685, 305] width 30 height 30
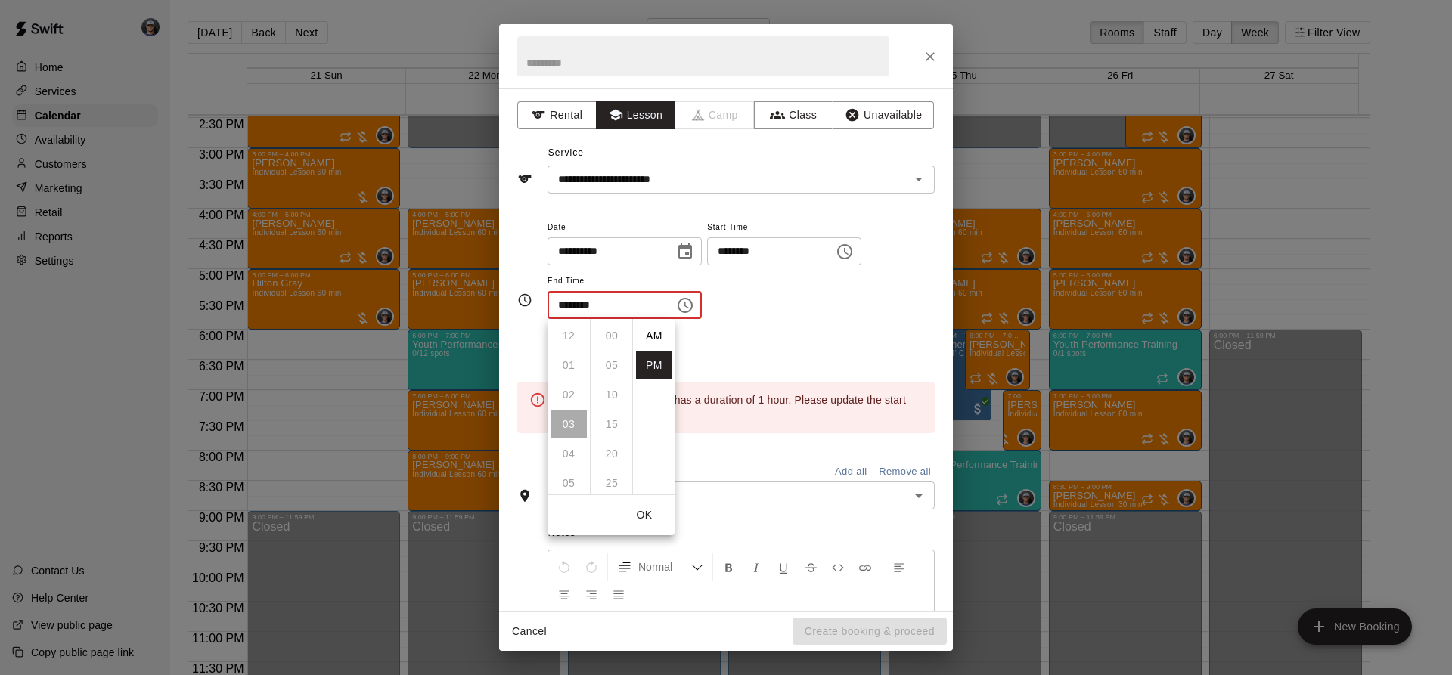
scroll to position [27, 0]
click at [565, 457] on li "07" at bounding box center [568, 454] width 36 height 28
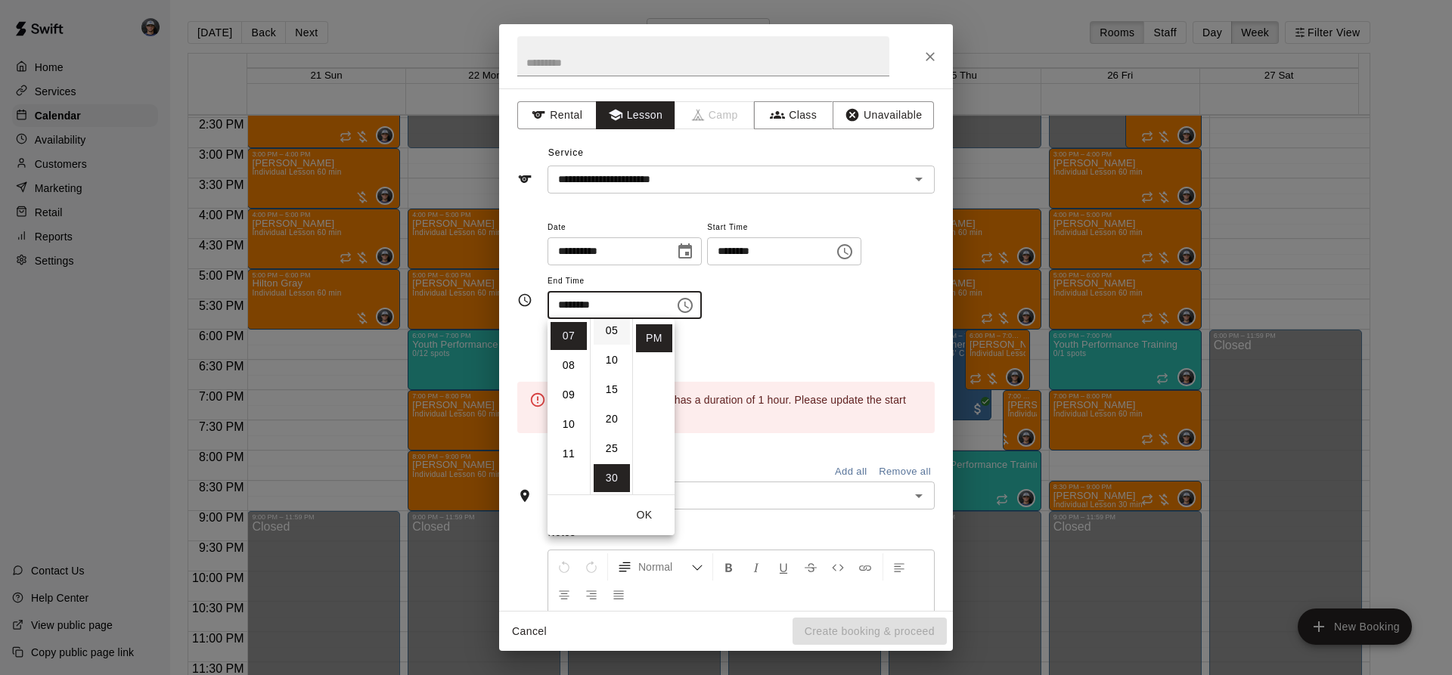
scroll to position [0, 0]
click at [604, 340] on li "00" at bounding box center [612, 336] width 36 height 28
type input "********"
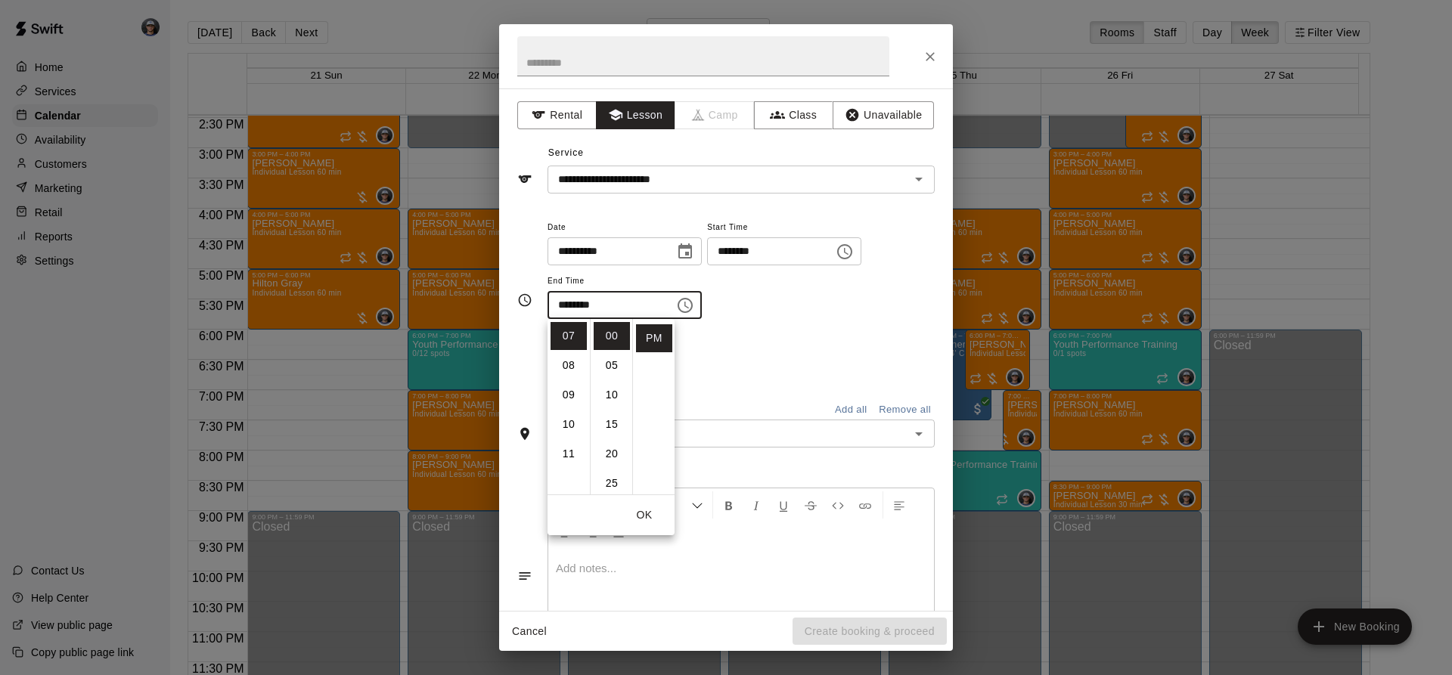
click at [759, 315] on div "**********" at bounding box center [740, 269] width 387 height 102
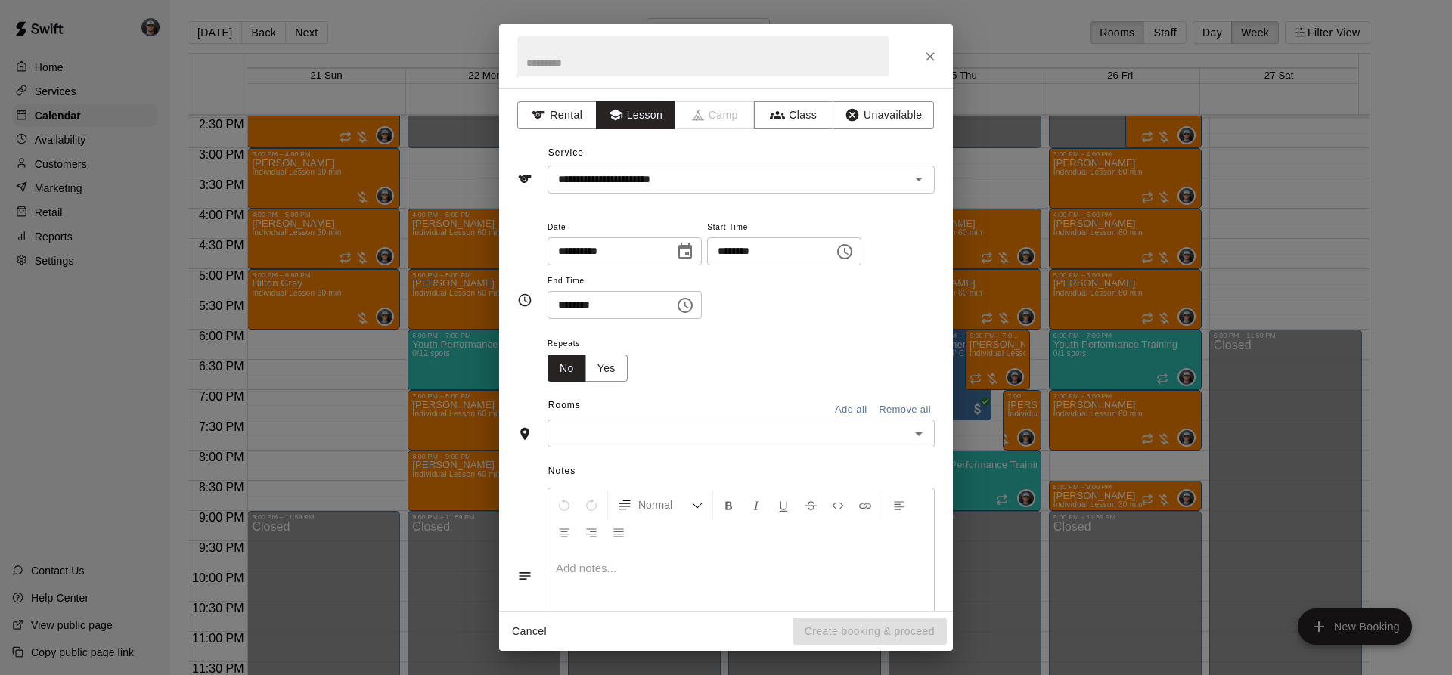
click at [705, 439] on input "text" at bounding box center [728, 433] width 353 height 19
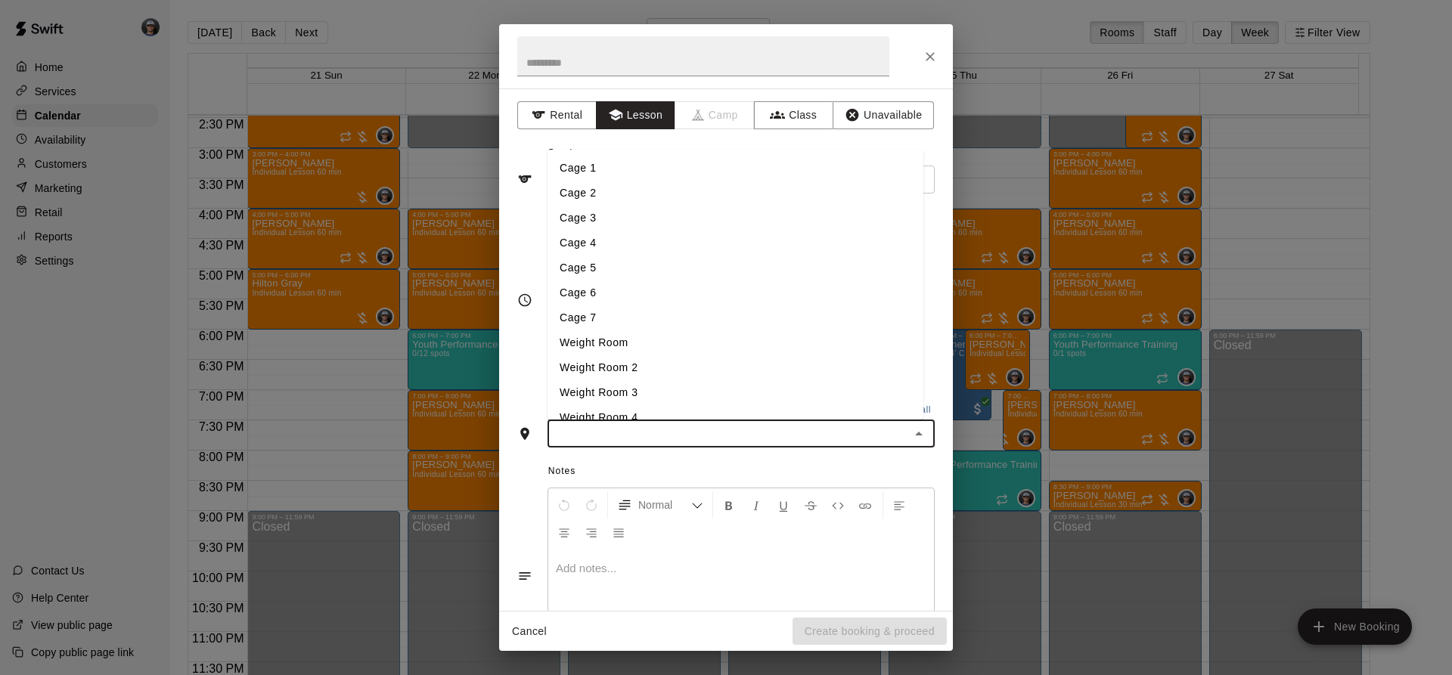
click at [649, 220] on li "Cage 3" at bounding box center [735, 218] width 376 height 25
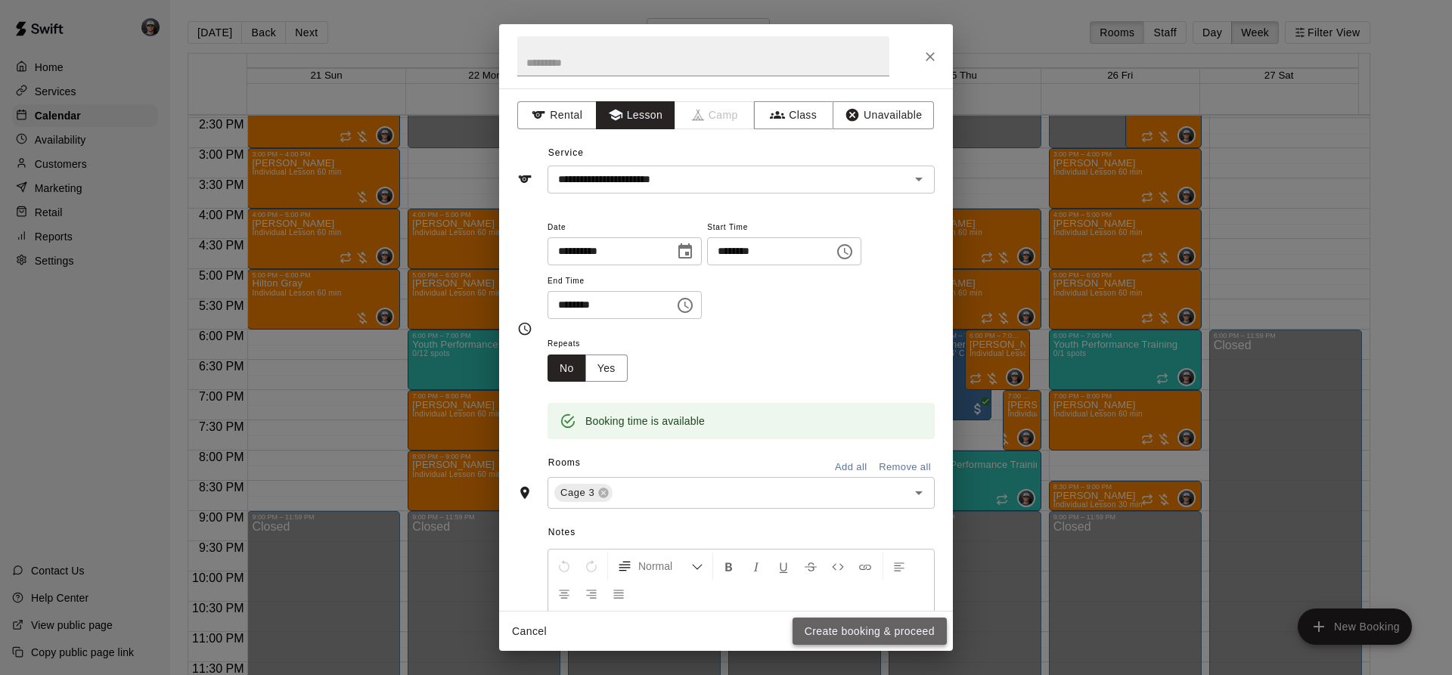
click at [834, 637] on button "Create booking & proceed" at bounding box center [869, 632] width 154 height 28
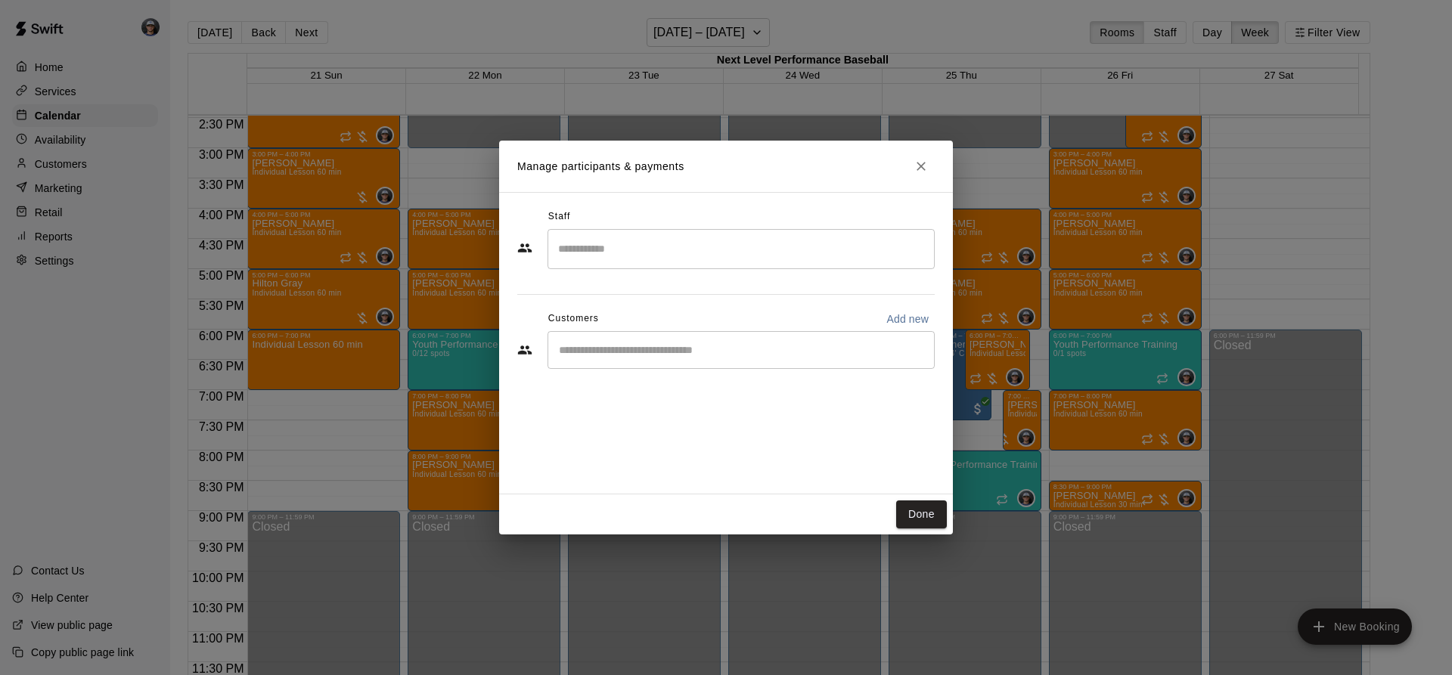
click at [655, 243] on input "Search staff" at bounding box center [740, 249] width 373 height 26
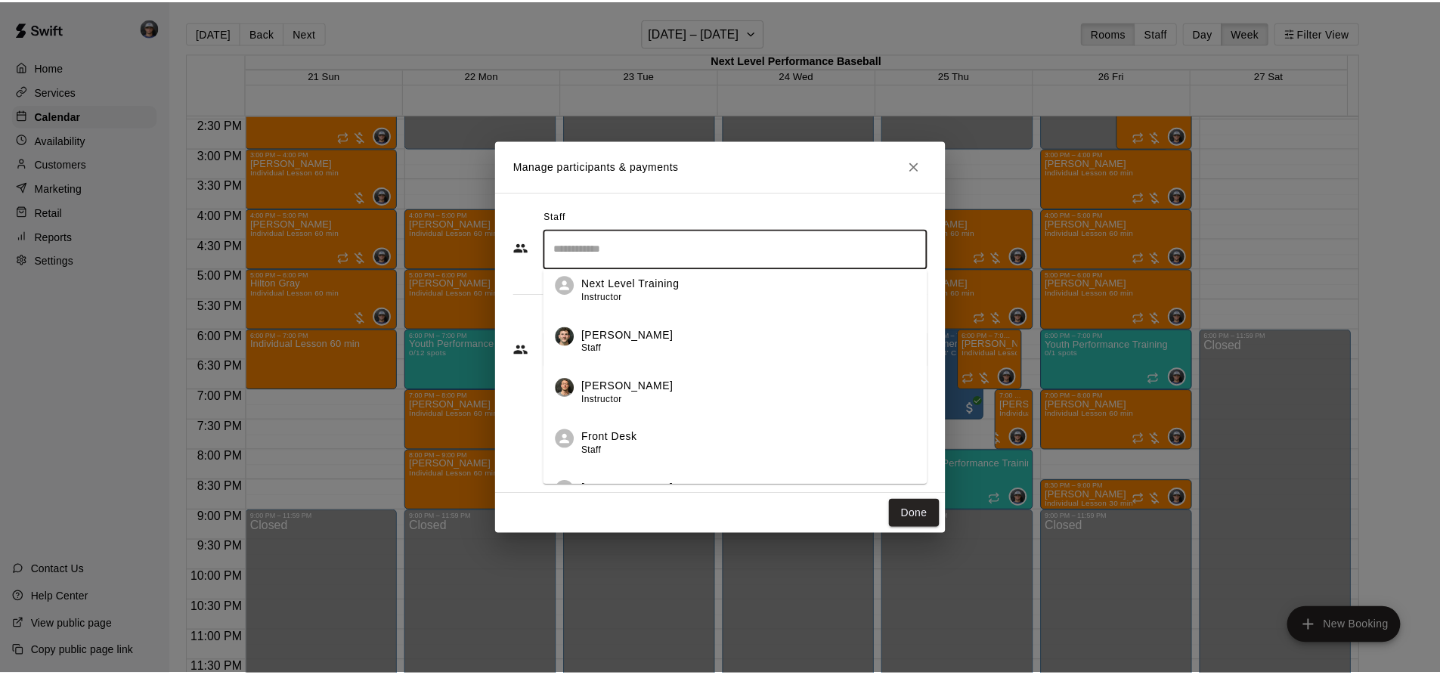
scroll to position [195, 0]
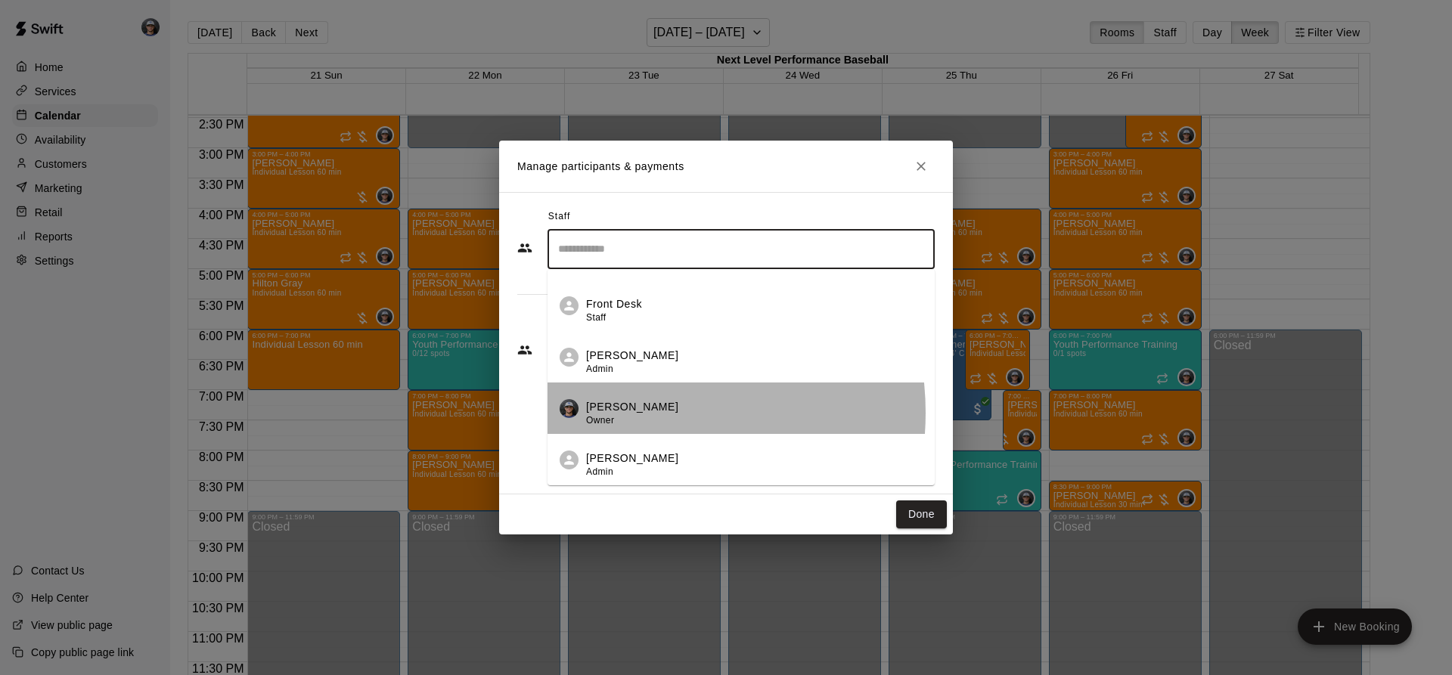
click at [633, 413] on p "[PERSON_NAME]" at bounding box center [632, 407] width 92 height 16
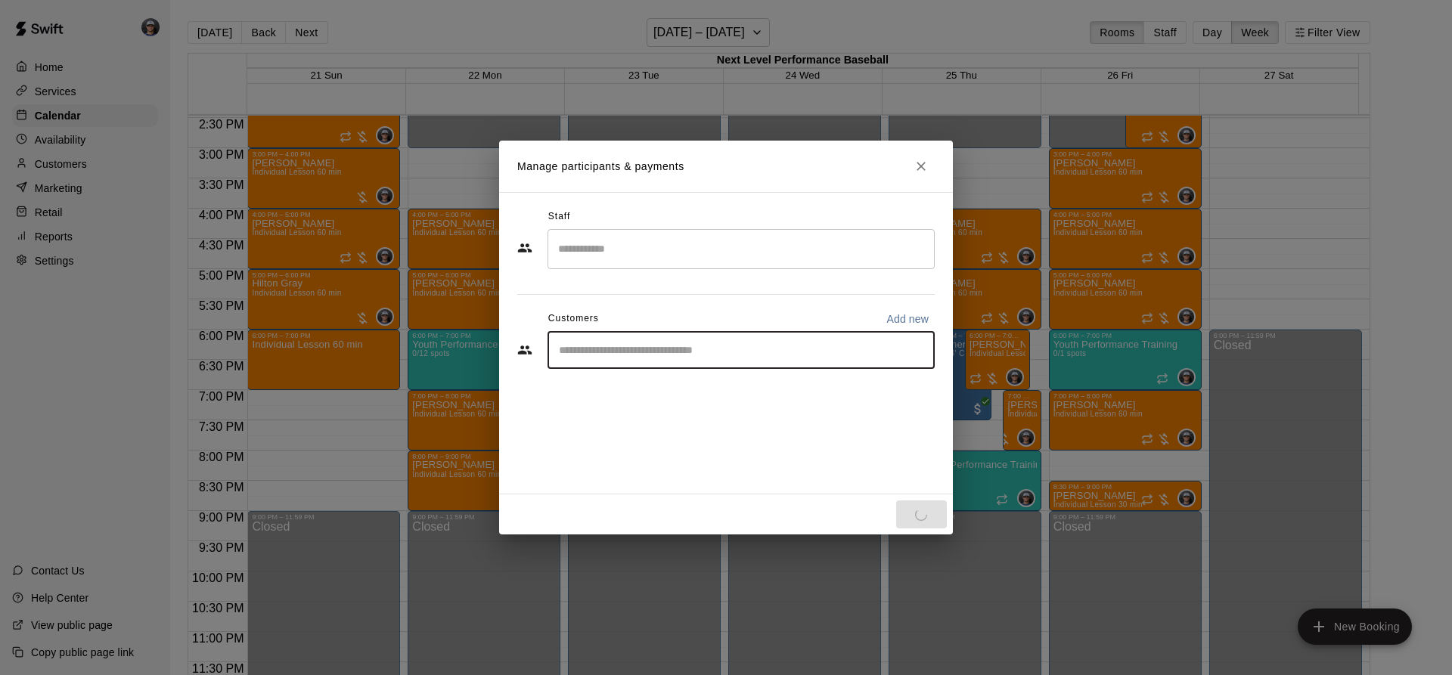
click at [649, 355] on input "Start typing to search customers..." at bounding box center [740, 350] width 373 height 15
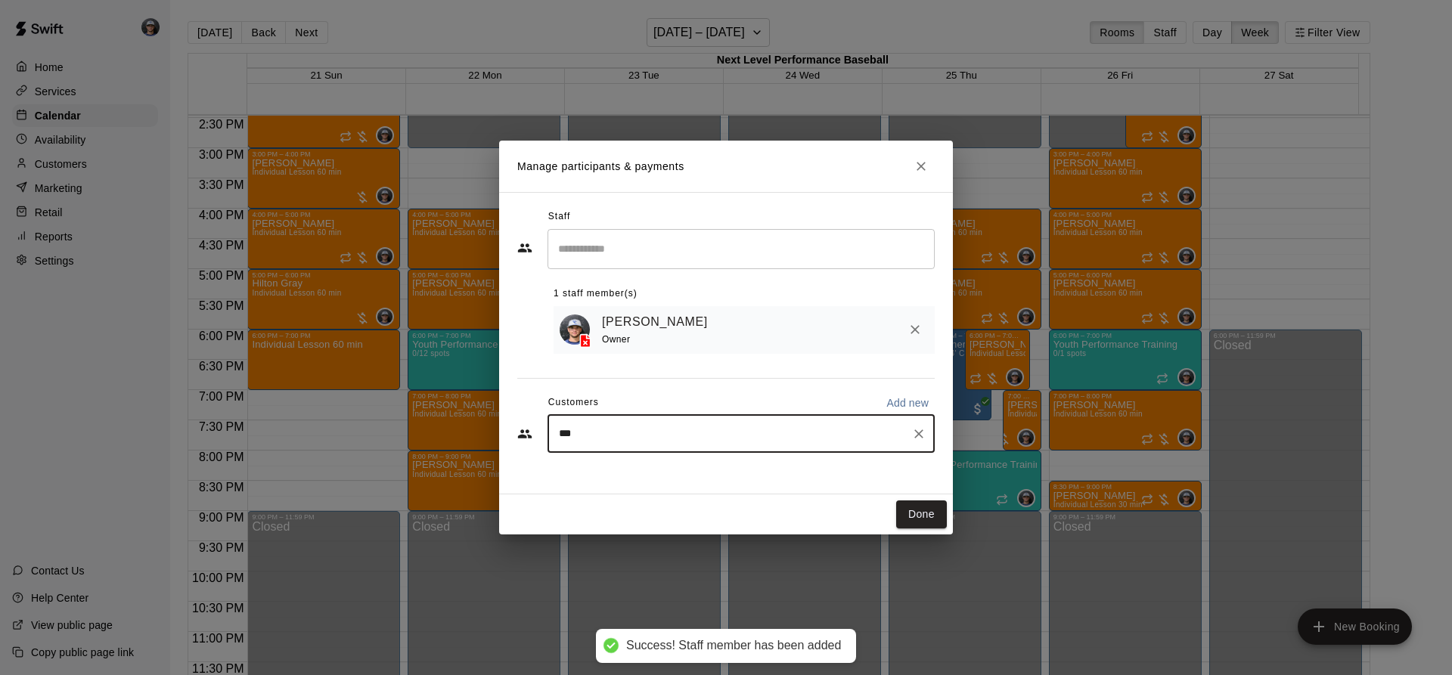
type input "****"
click at [584, 481] on div "[PERSON_NAME] [EMAIL_ADDRESS][DOMAIN_NAME]" at bounding box center [740, 479] width 387 height 48
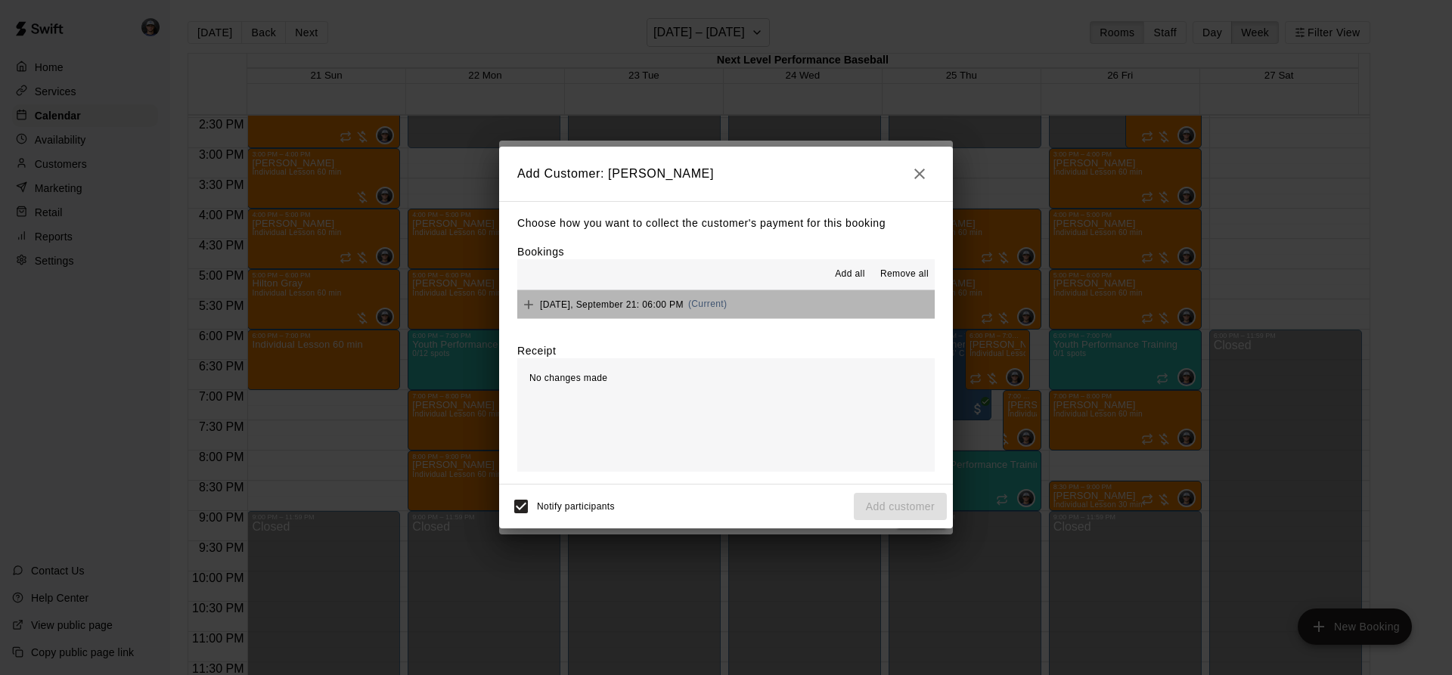
click at [792, 313] on button "[DATE], September 21: 06:00 PM (Current)" at bounding box center [725, 304] width 417 height 28
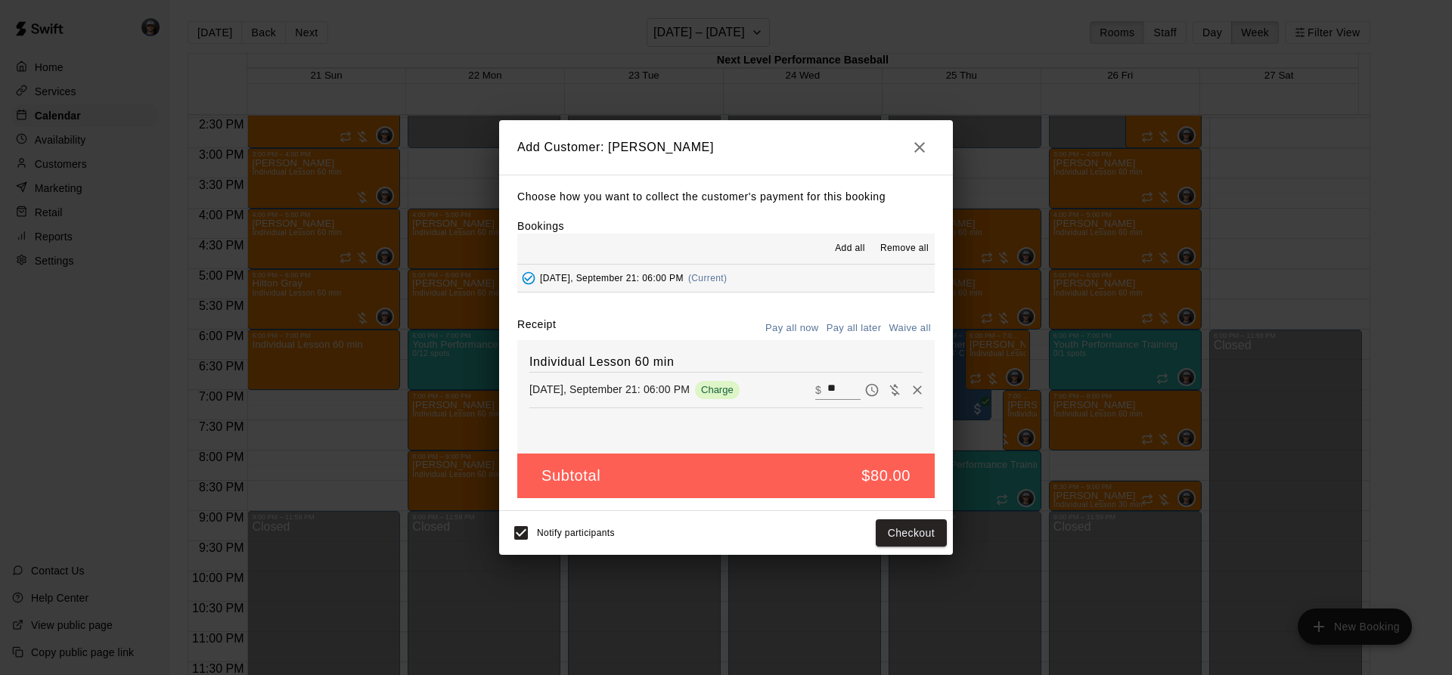
click at [843, 321] on button "Pay all later" at bounding box center [854, 328] width 63 height 23
click at [919, 532] on button "Add customer" at bounding box center [900, 533] width 93 height 28
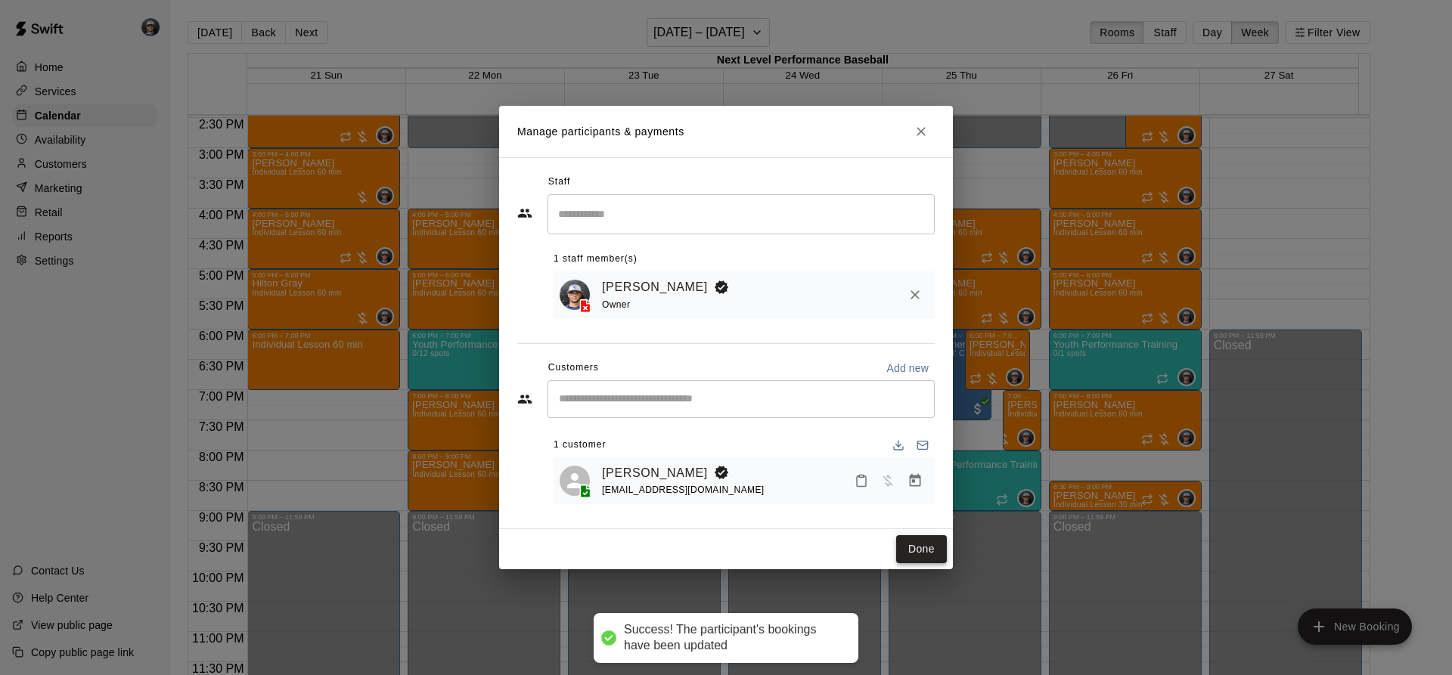
click at [916, 547] on button "Done" at bounding box center [921, 549] width 51 height 28
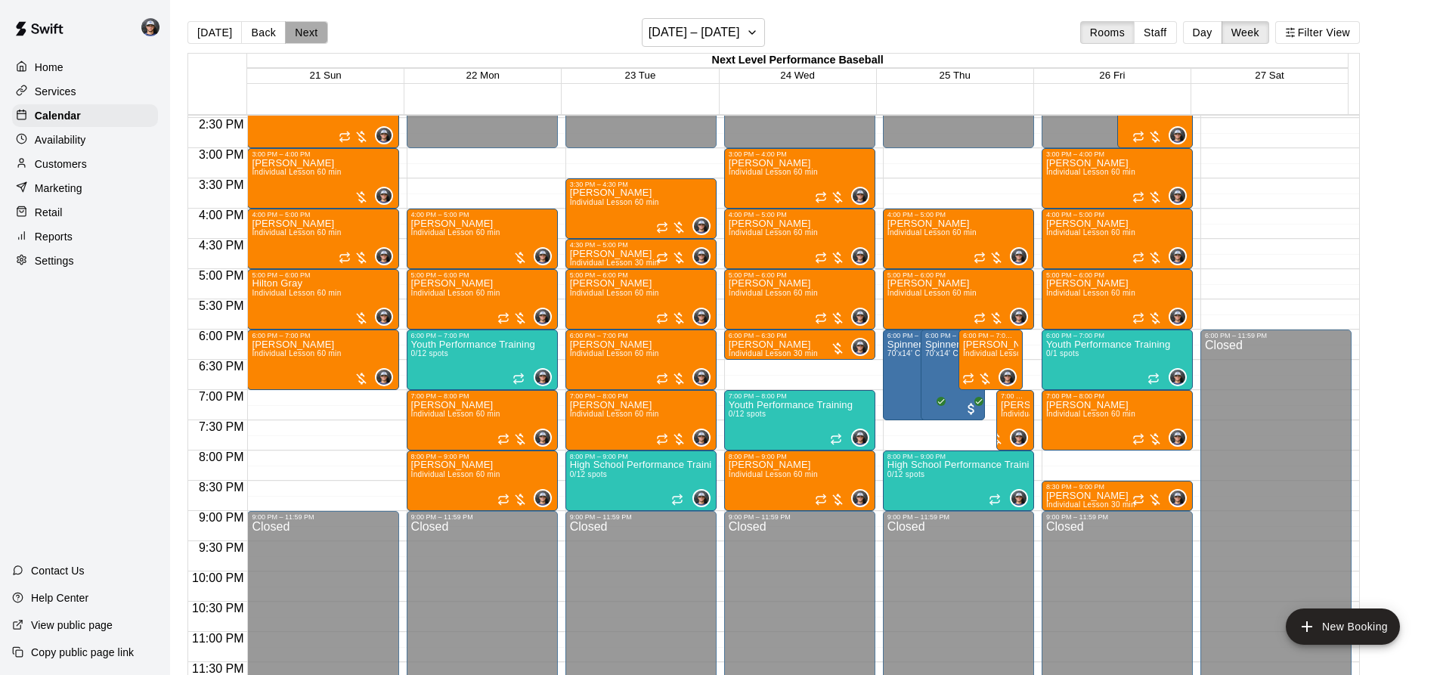
click at [291, 36] on button "Next" at bounding box center [306, 32] width 42 height 23
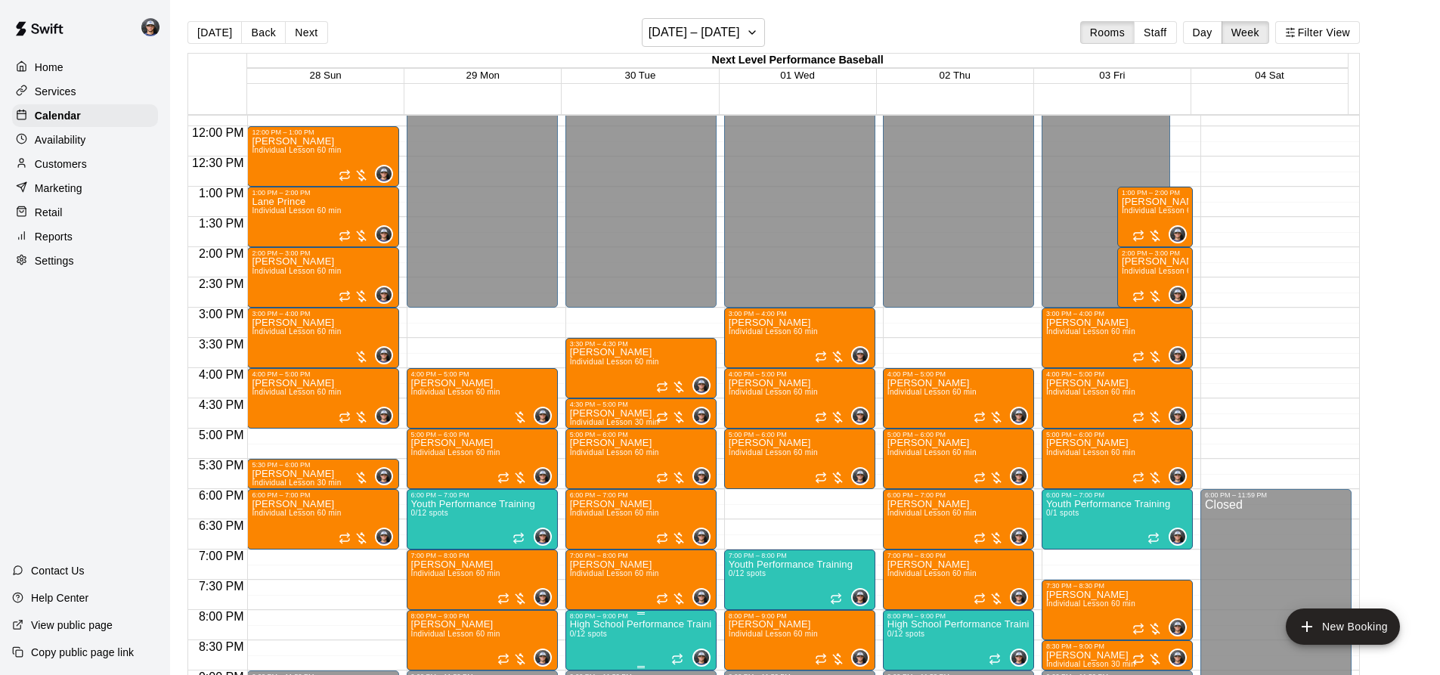
scroll to position [801, 0]
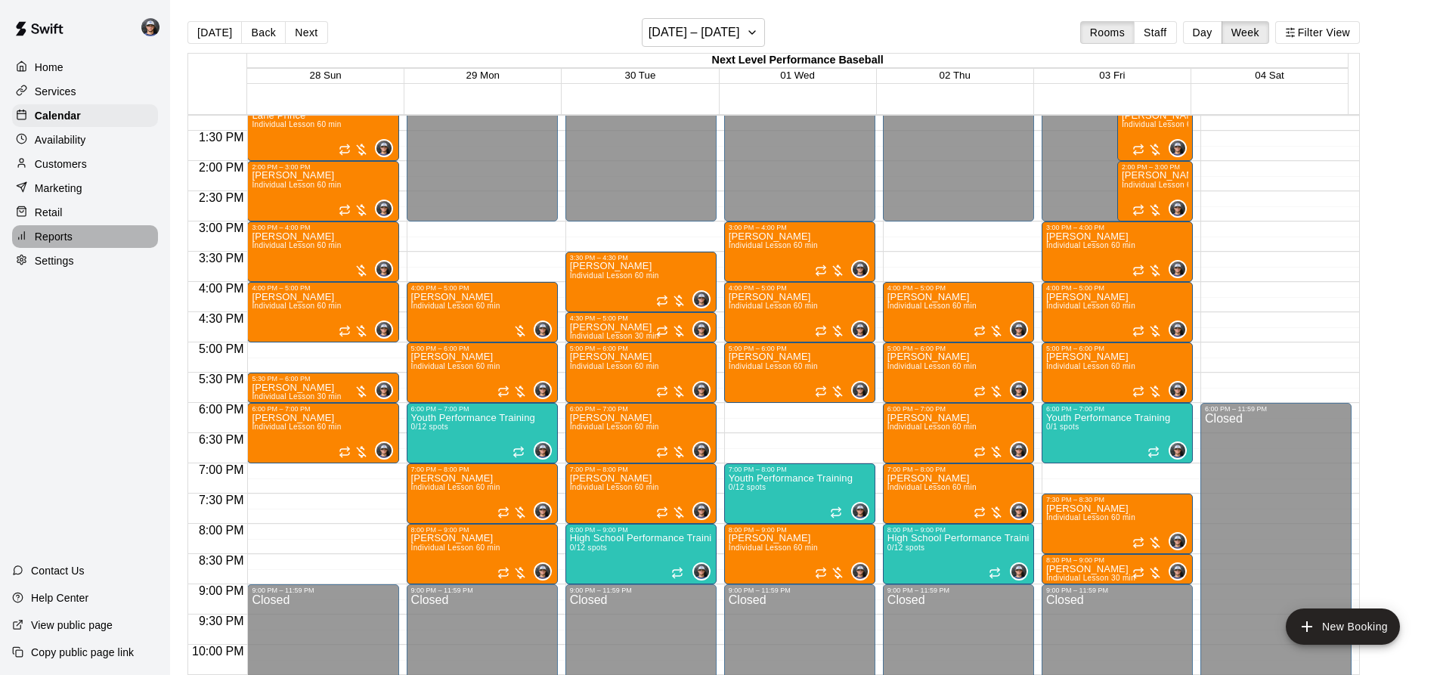
click at [53, 248] on div "Reports" at bounding box center [85, 236] width 146 height 23
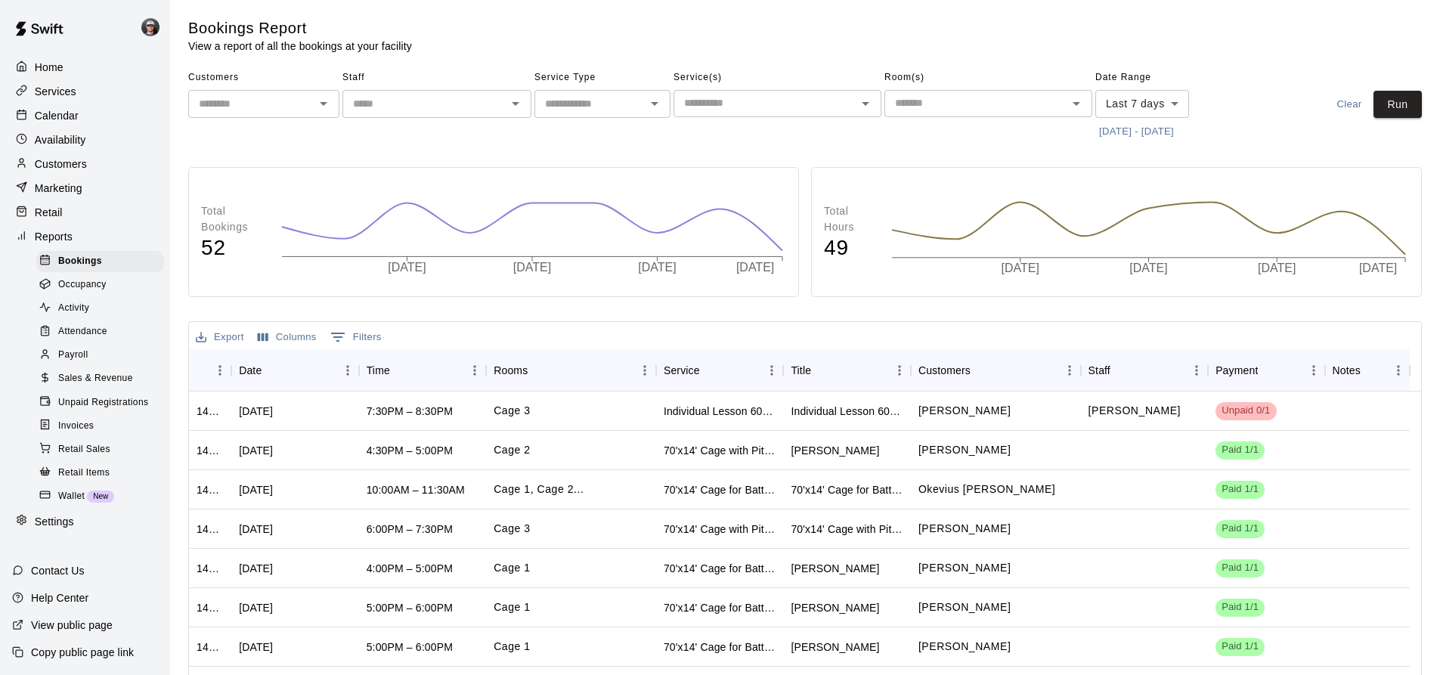
click at [120, 386] on span "Sales & Revenue" at bounding box center [95, 378] width 75 height 15
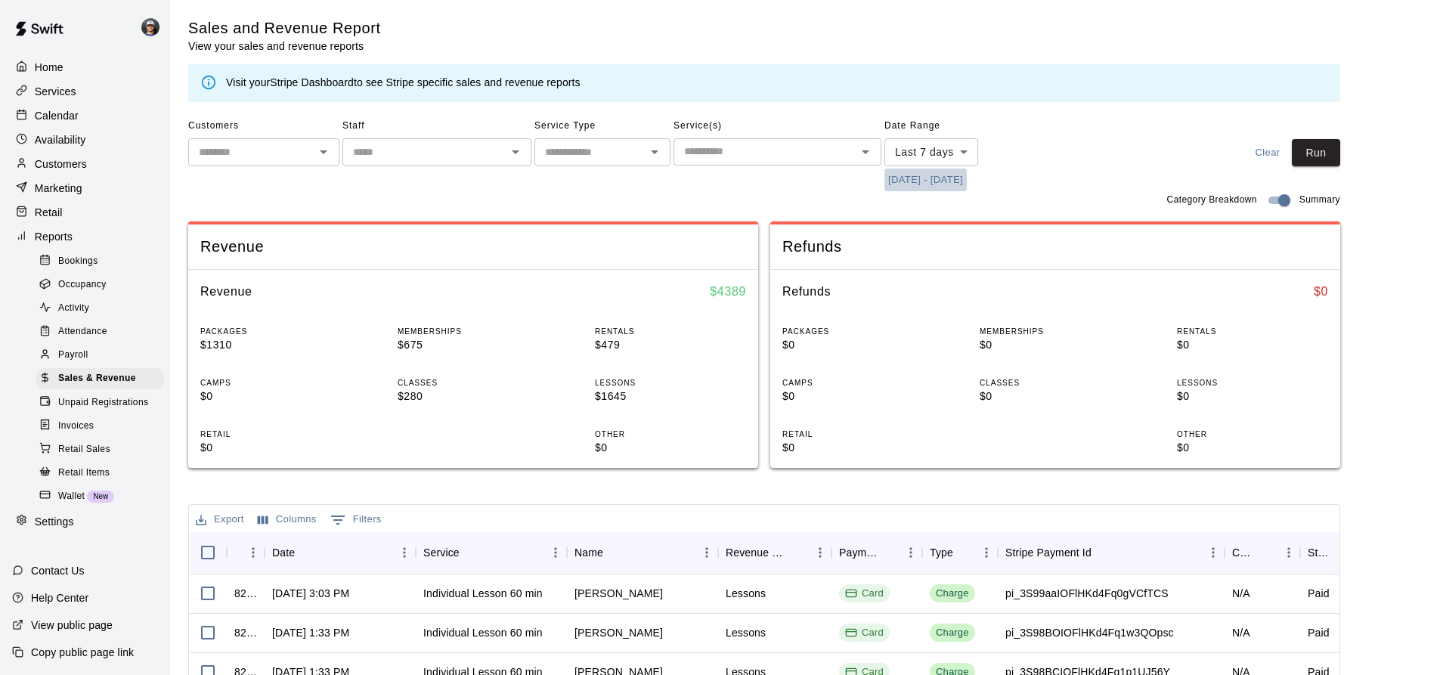
click at [897, 181] on button "[DATE] - [DATE]" at bounding box center [926, 180] width 82 height 23
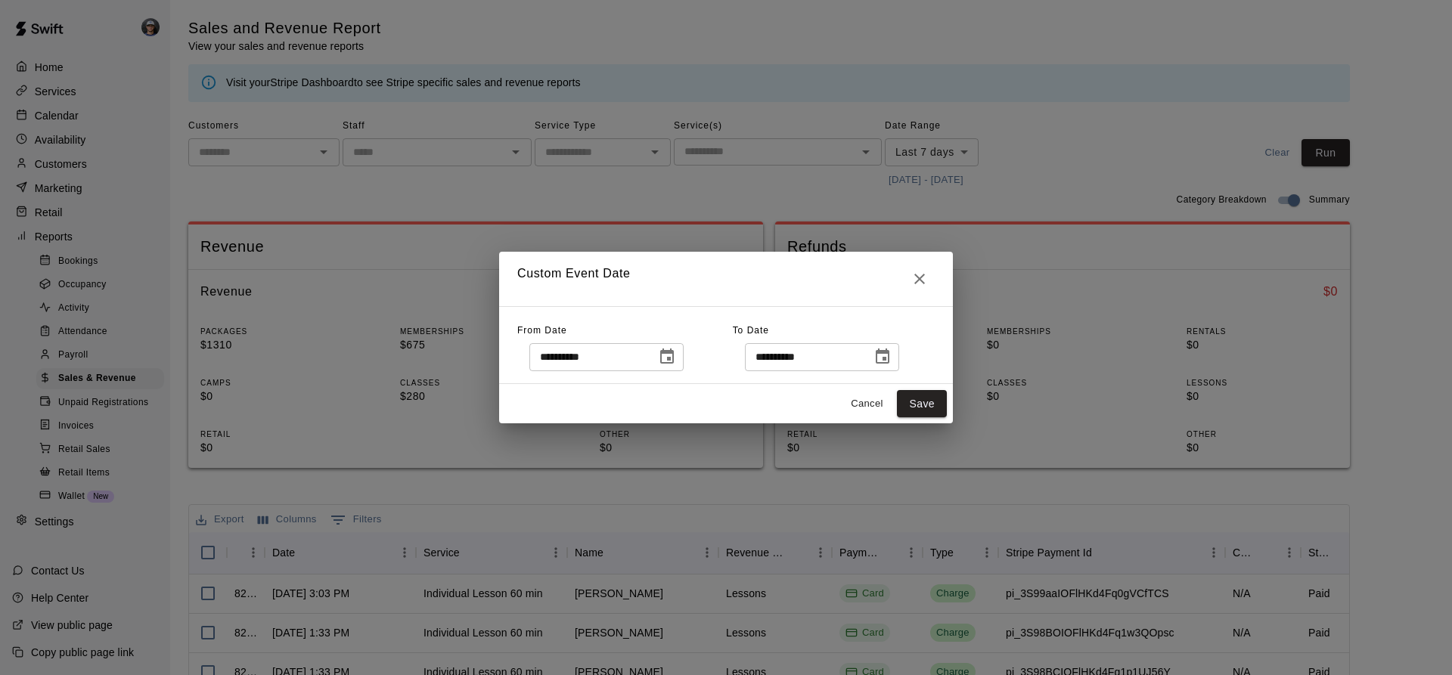
click at [677, 358] on button "Choose date, selected date is Sep 12, 2025" at bounding box center [667, 357] width 30 height 30
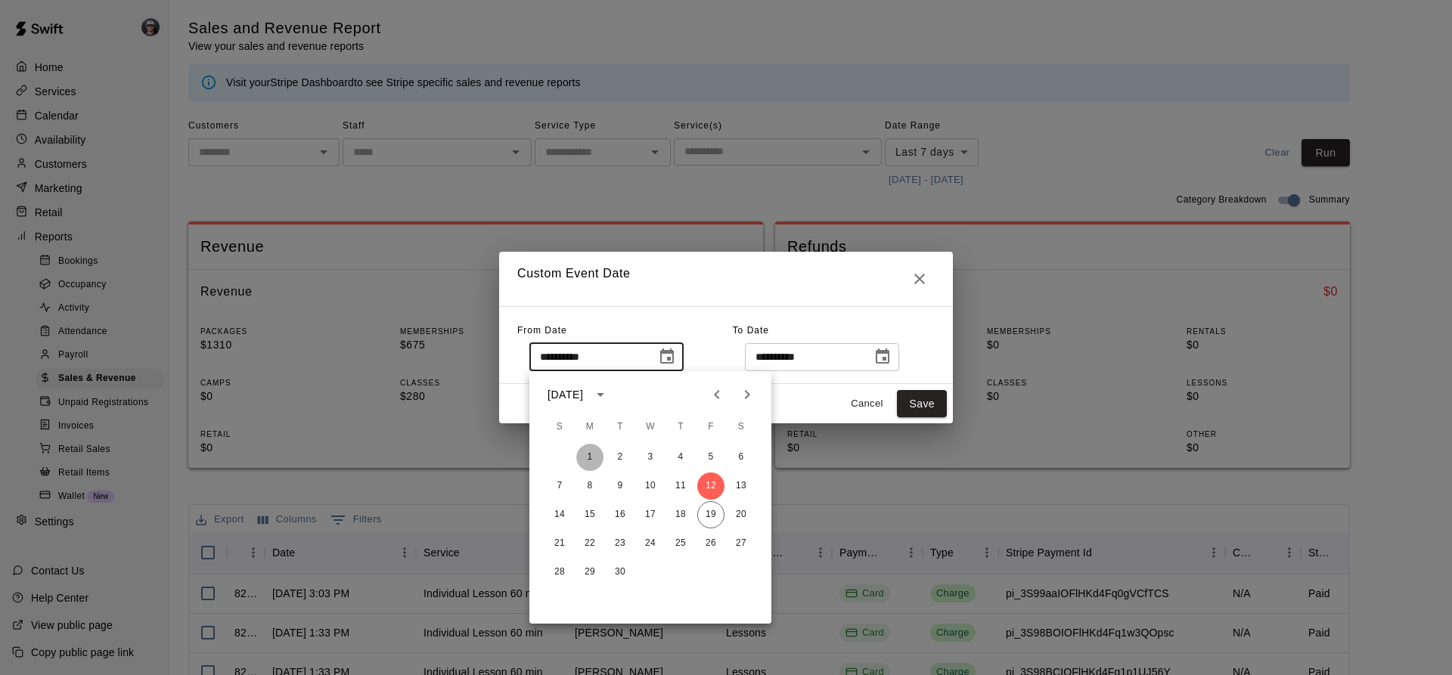
click at [591, 457] on button "1" at bounding box center [589, 457] width 27 height 27
type input "**********"
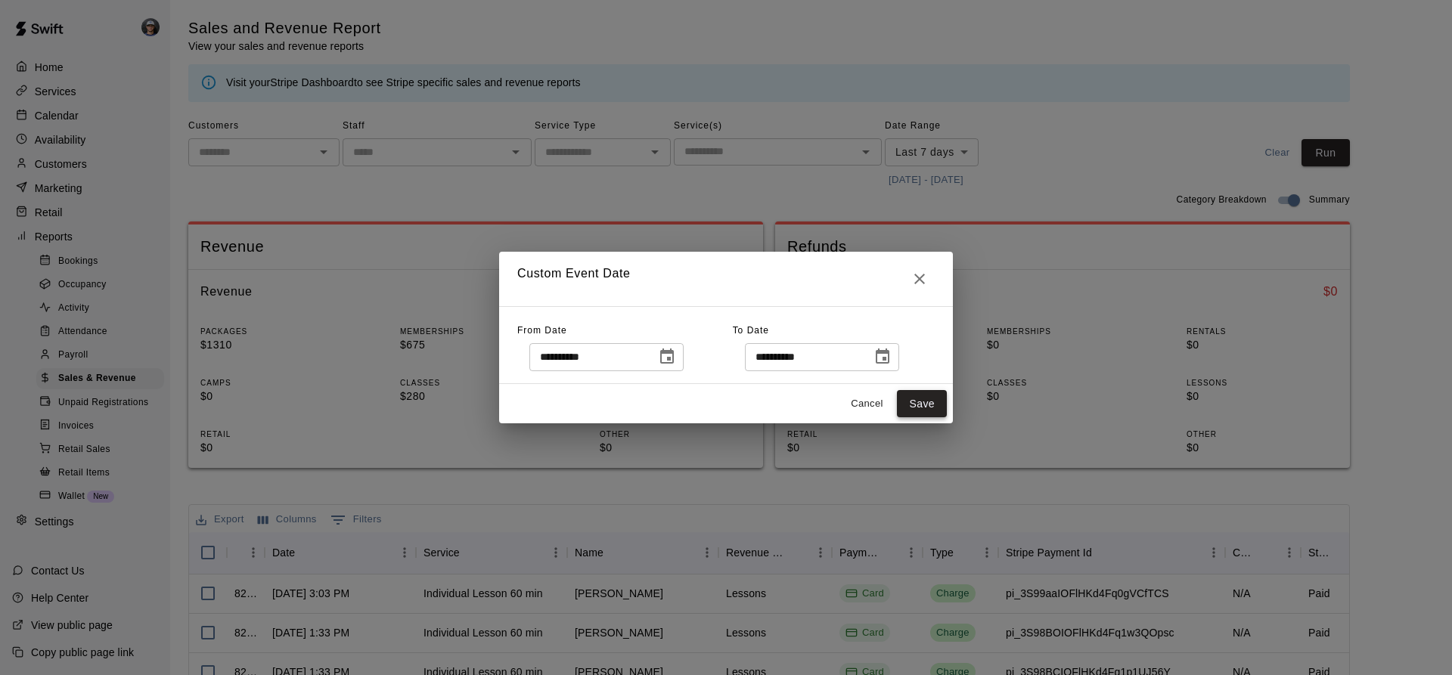
click at [908, 404] on button "Save" at bounding box center [922, 404] width 50 height 28
type input "******"
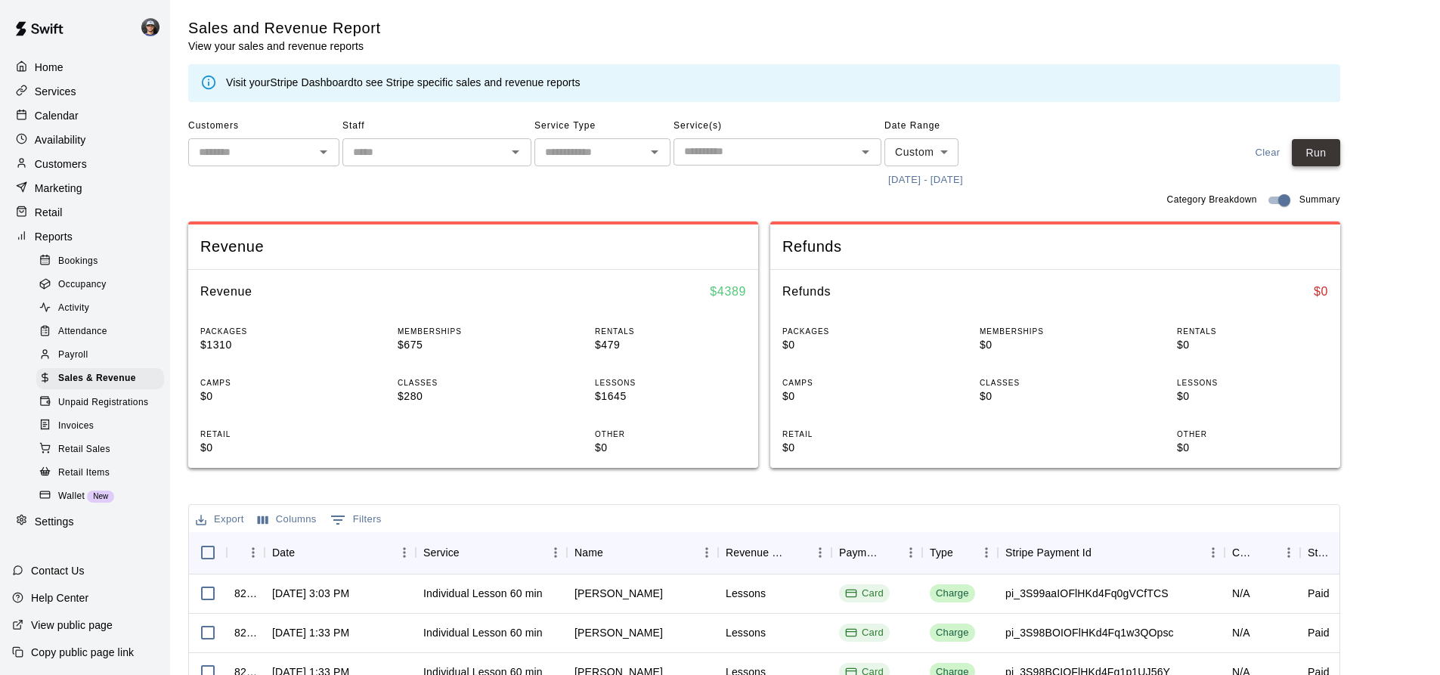
click at [1333, 153] on button "Run" at bounding box center [1316, 153] width 48 height 28
